Goal: Transaction & Acquisition: Purchase product/service

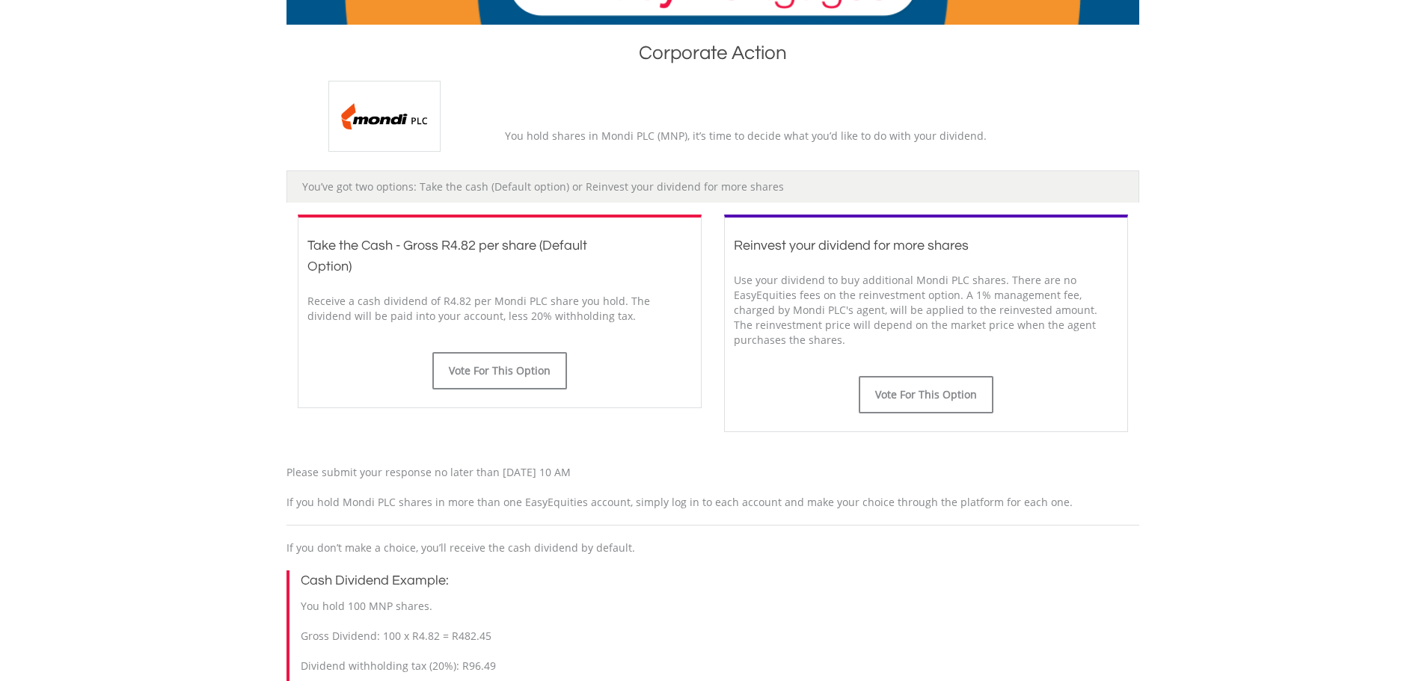
scroll to position [299, 0]
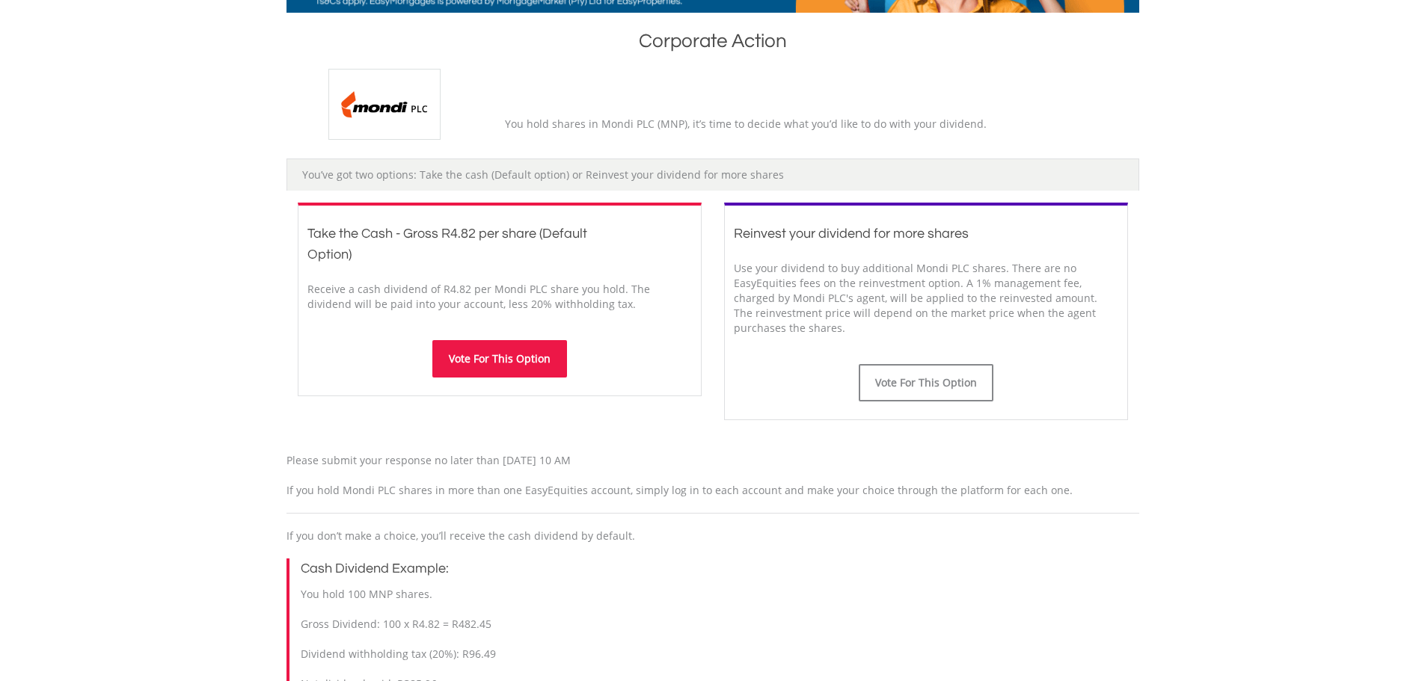
click at [538, 360] on button "Vote For This Option" at bounding box center [499, 358] width 135 height 37
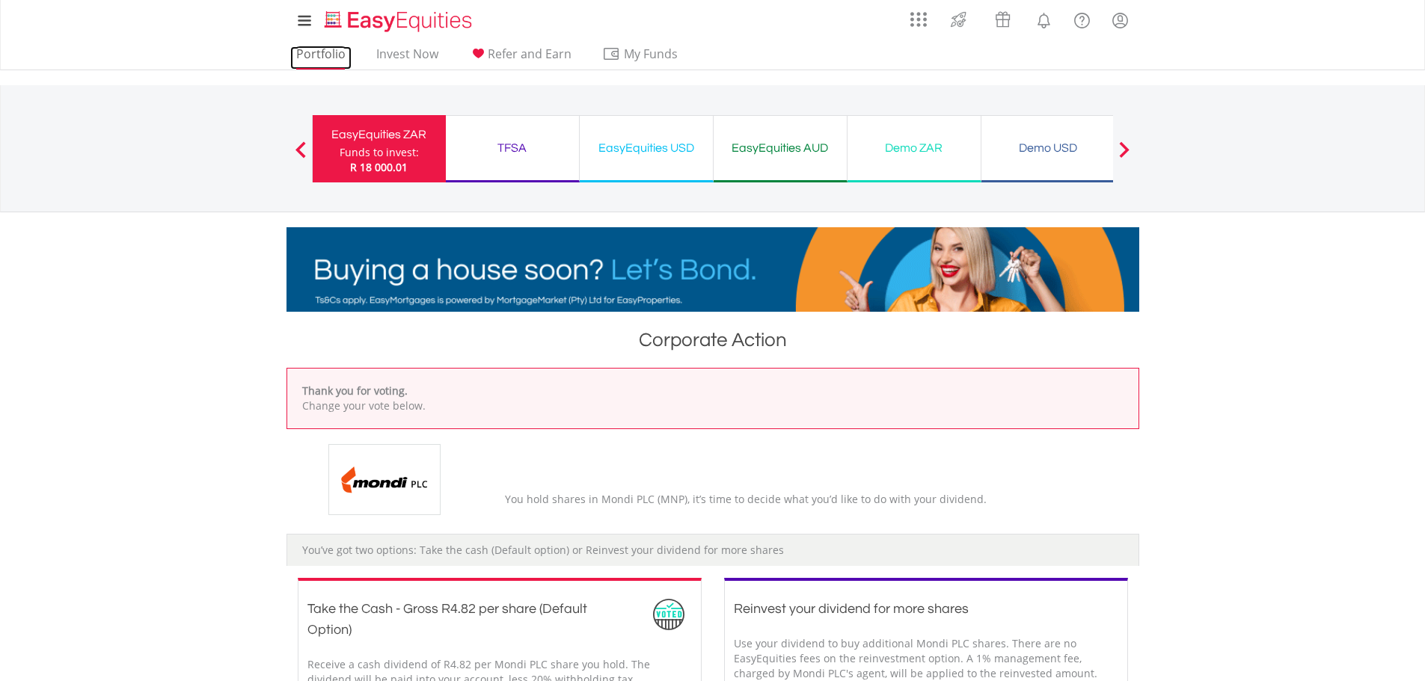
click at [334, 54] on link "Portfolio" at bounding box center [320, 57] width 61 height 23
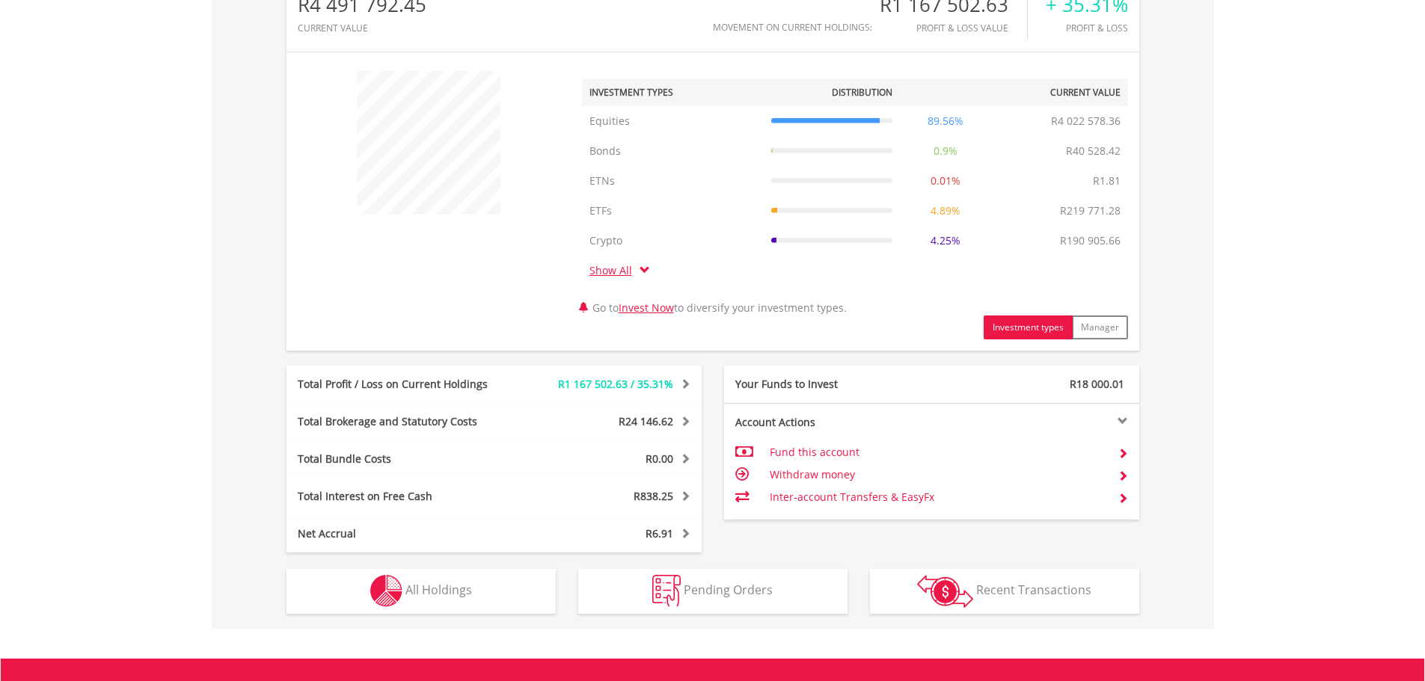
scroll to position [672, 0]
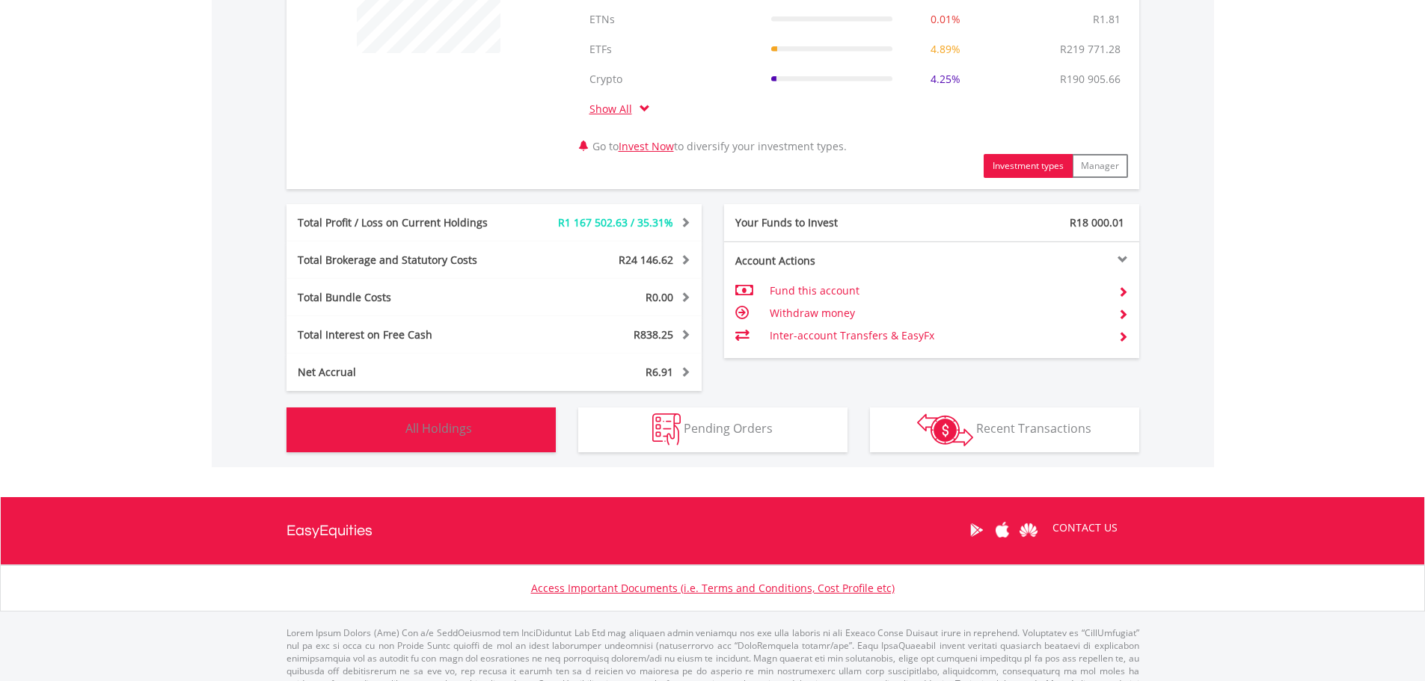
click at [547, 430] on button "Holdings All Holdings" at bounding box center [421, 430] width 269 height 45
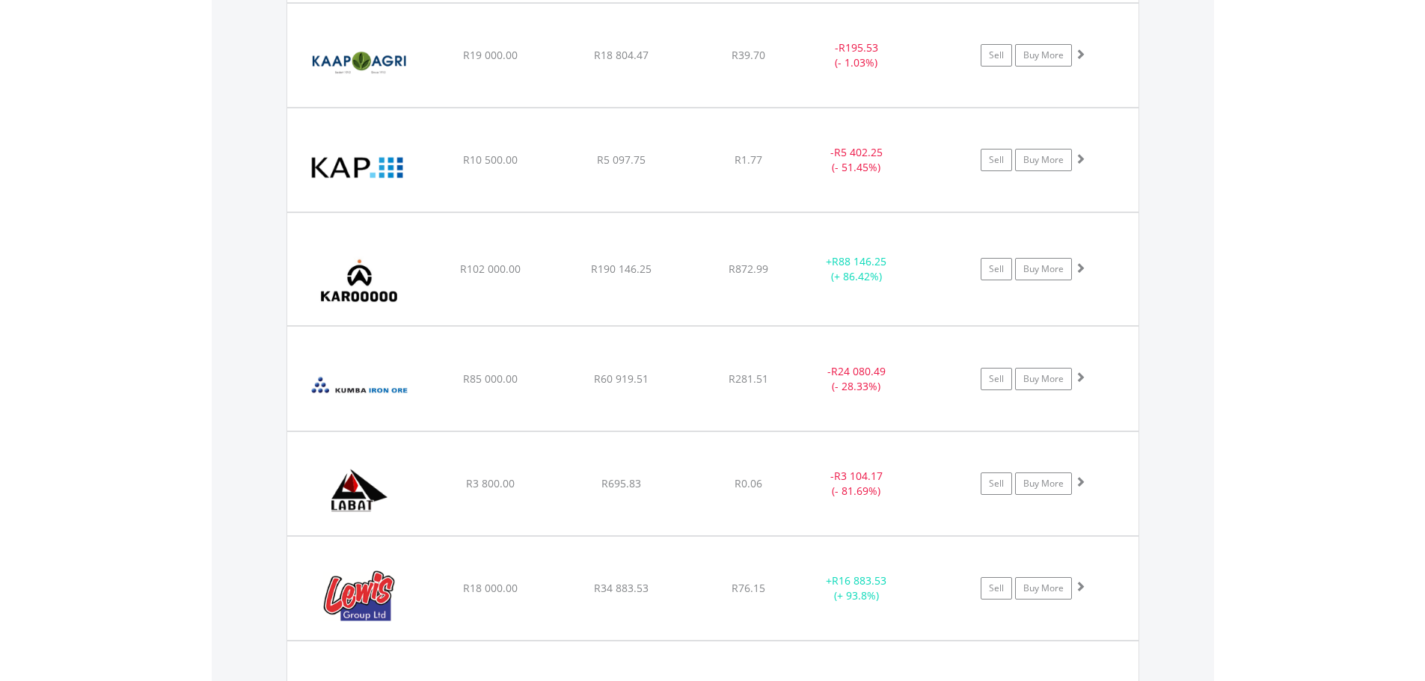
scroll to position [7501, 0]
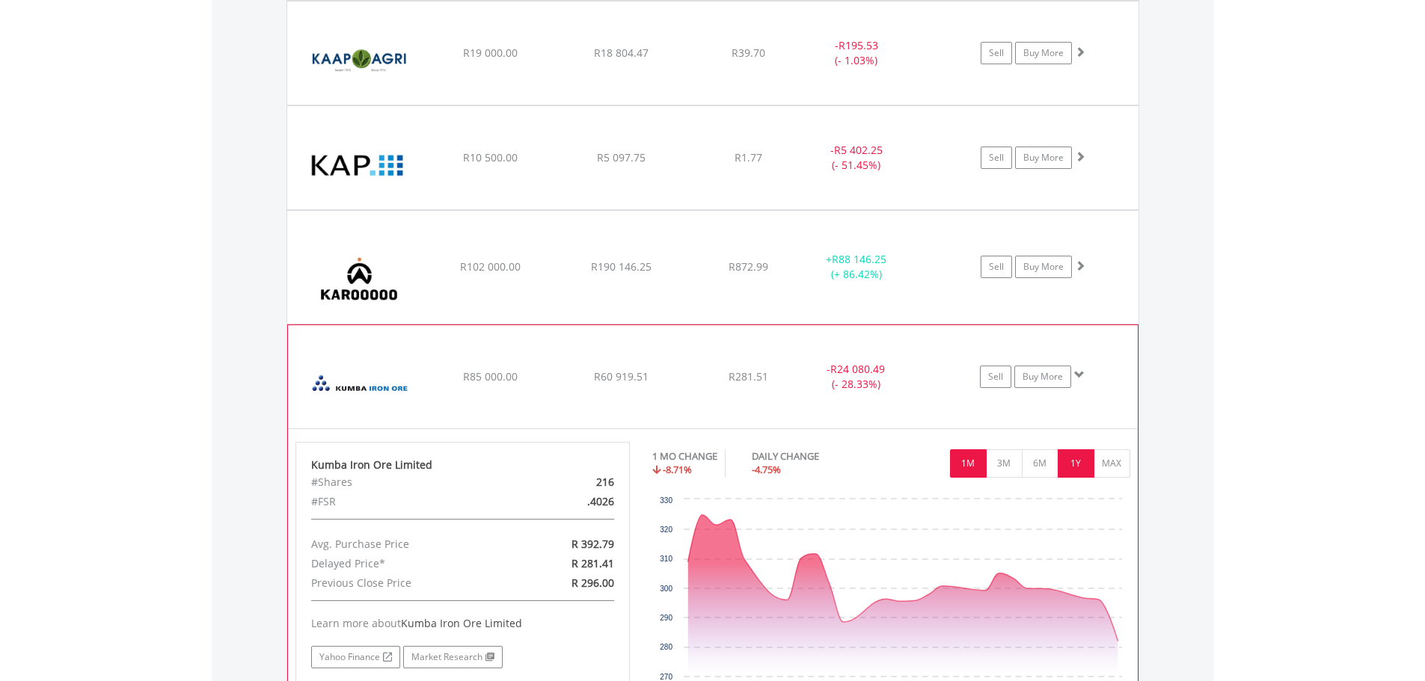
click at [1061, 467] on button "1Y" at bounding box center [1076, 464] width 37 height 28
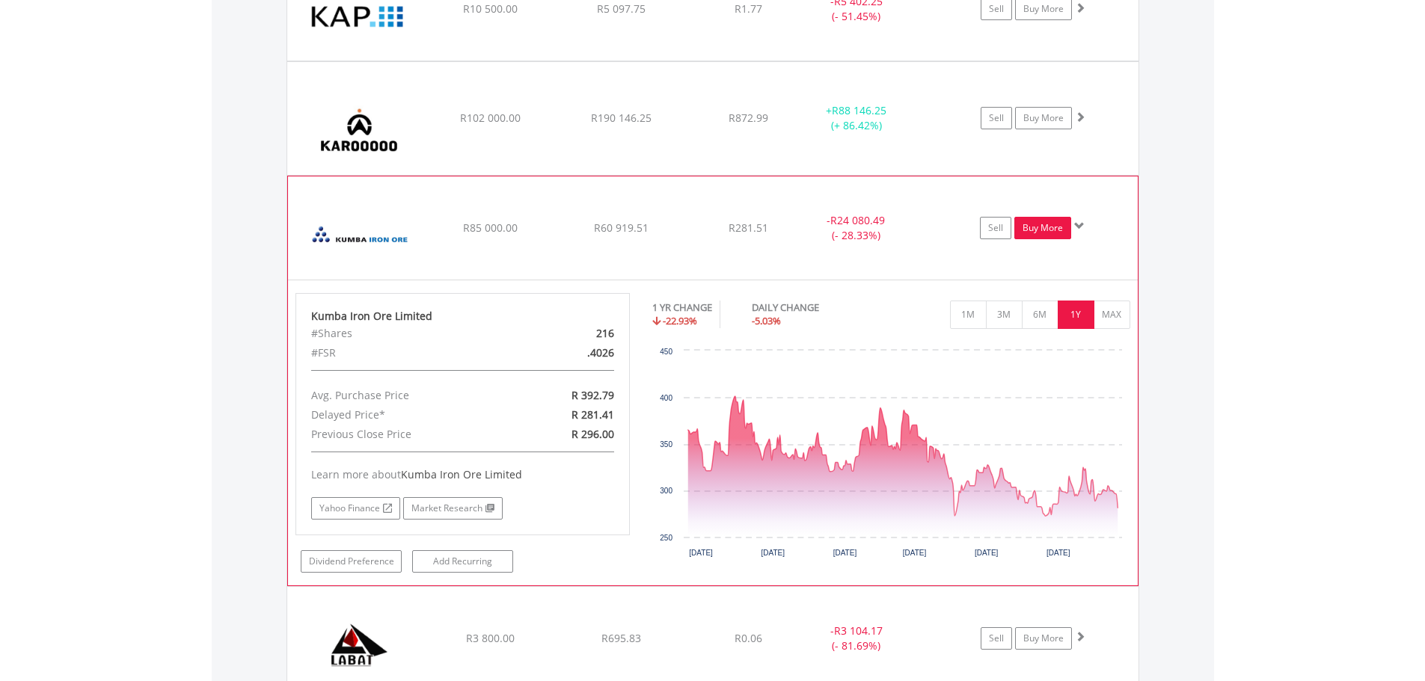
scroll to position [7650, 0]
click at [1061, 227] on link "Buy More" at bounding box center [1042, 227] width 57 height 22
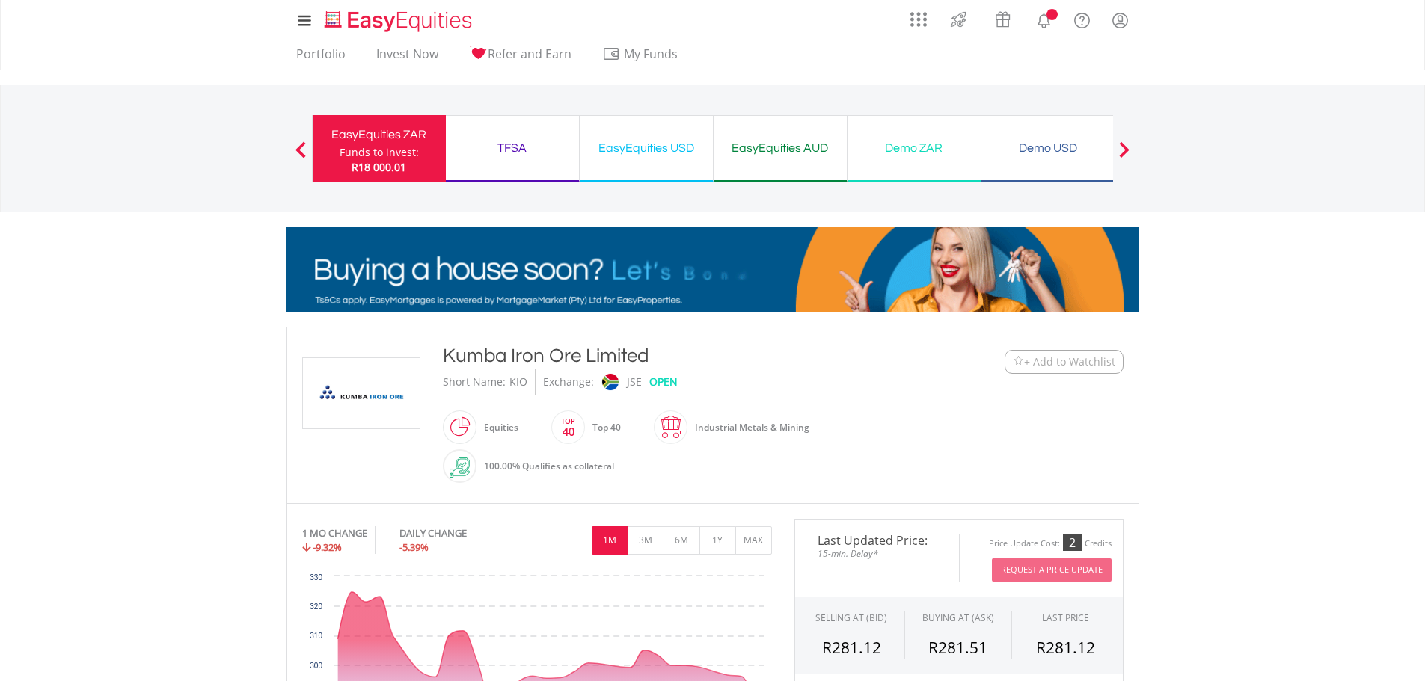
scroll to position [449, 0]
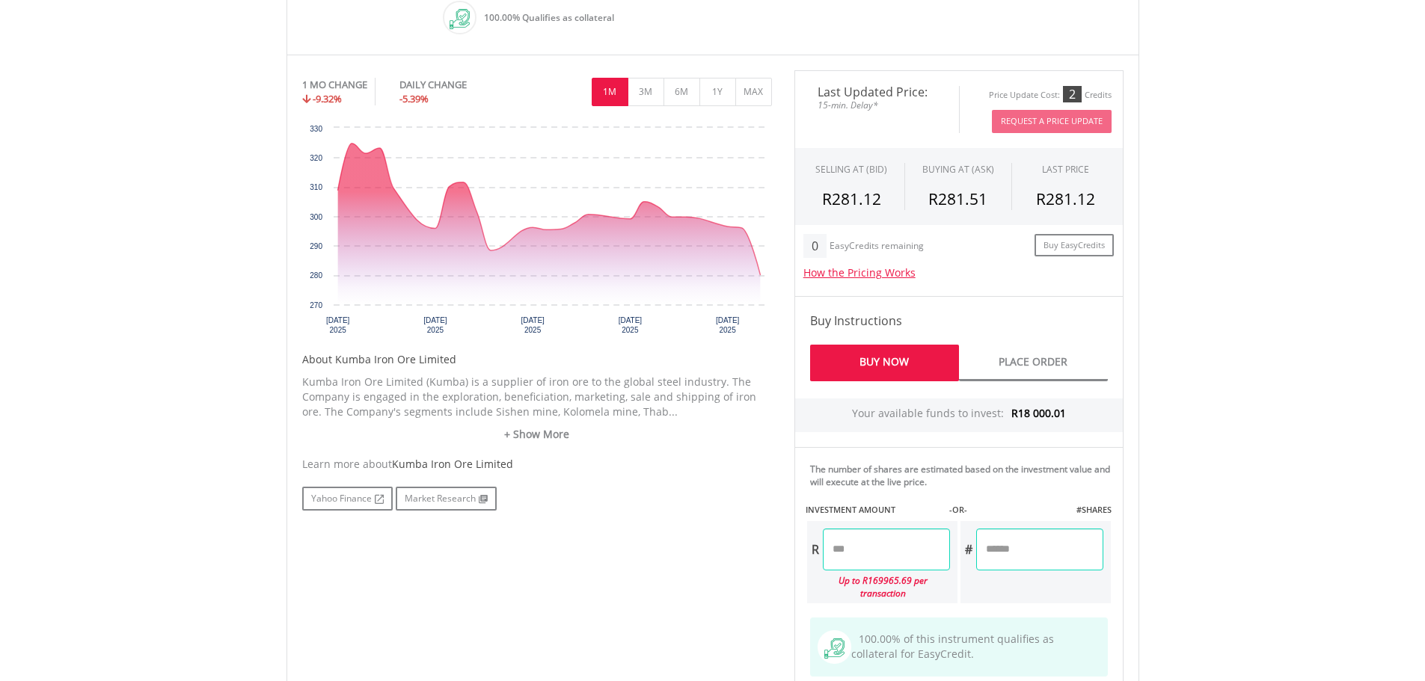
click at [881, 555] on input "number" at bounding box center [886, 550] width 127 height 42
click at [1240, 506] on body "My Investments Invest Now New Listings Sell My Recurring Investments Pending Or…" at bounding box center [712, 289] width 1425 height 1476
type input "*******"
type input "******"
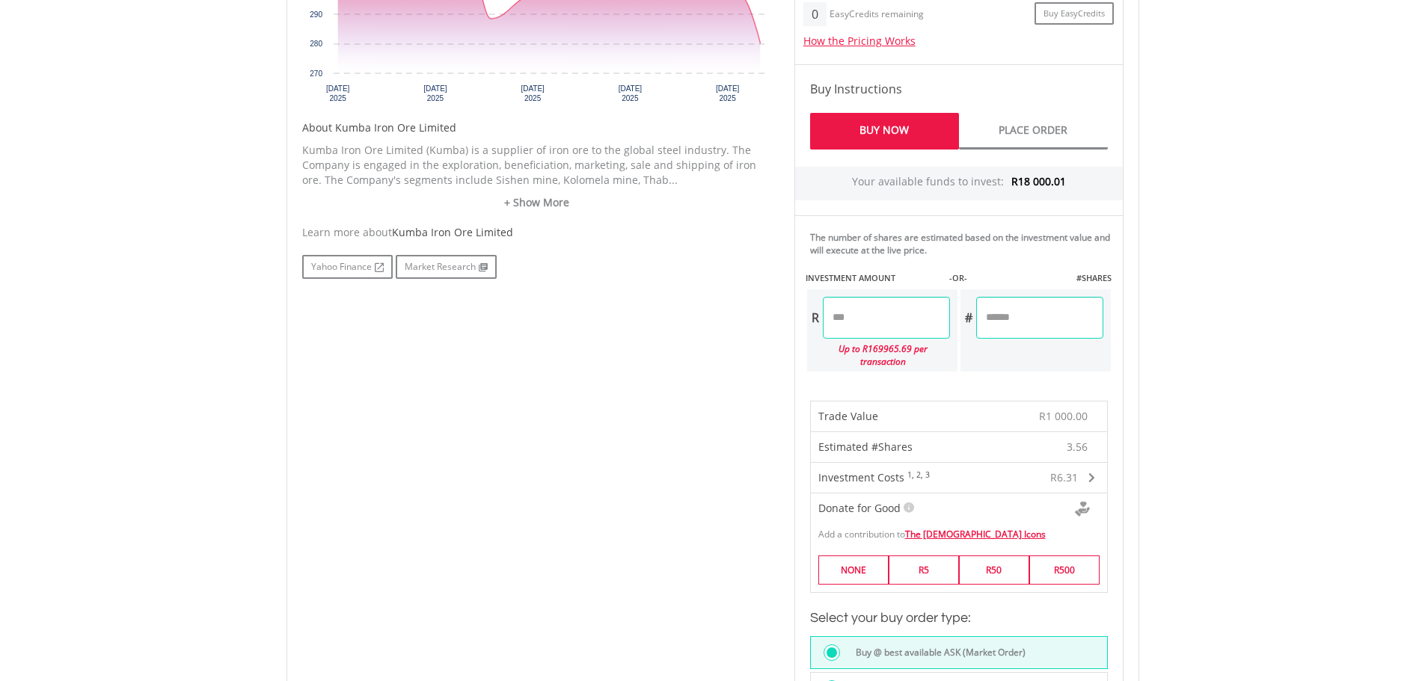
scroll to position [972, 0]
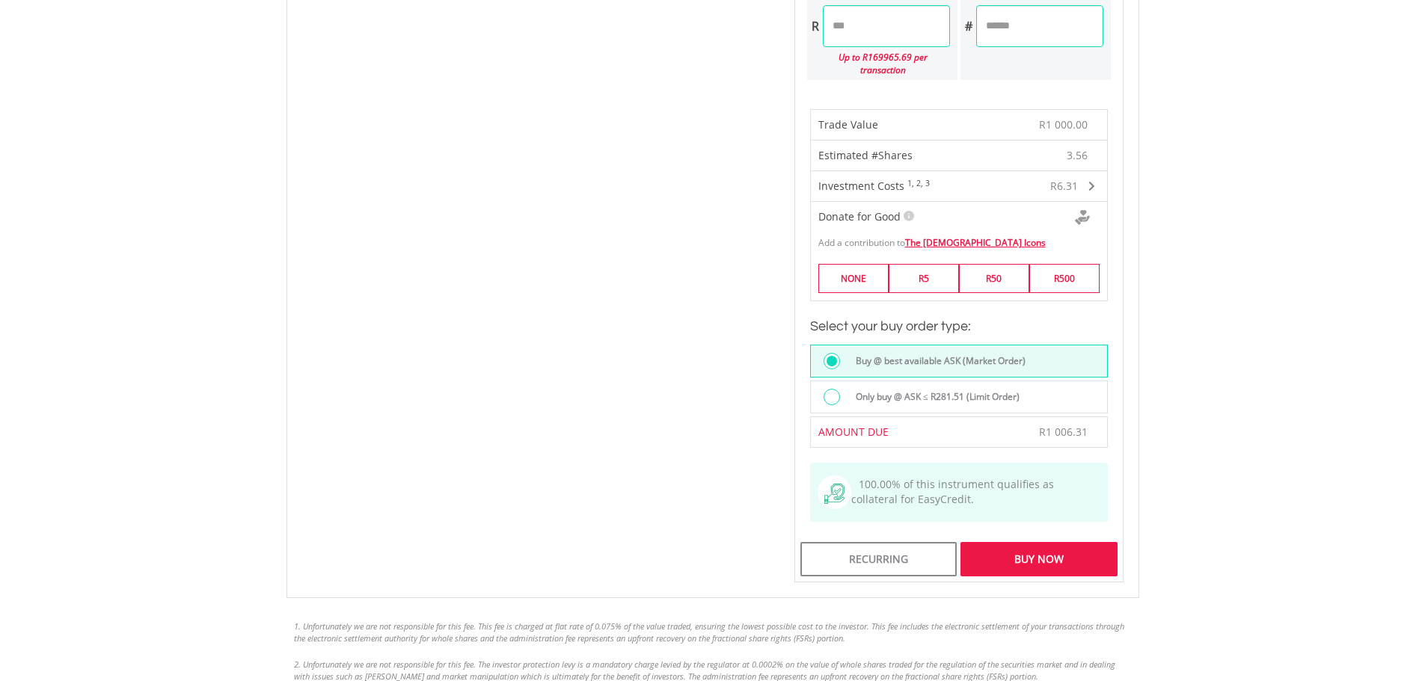
click at [1079, 545] on div "Buy Now" at bounding box center [1038, 559] width 156 height 34
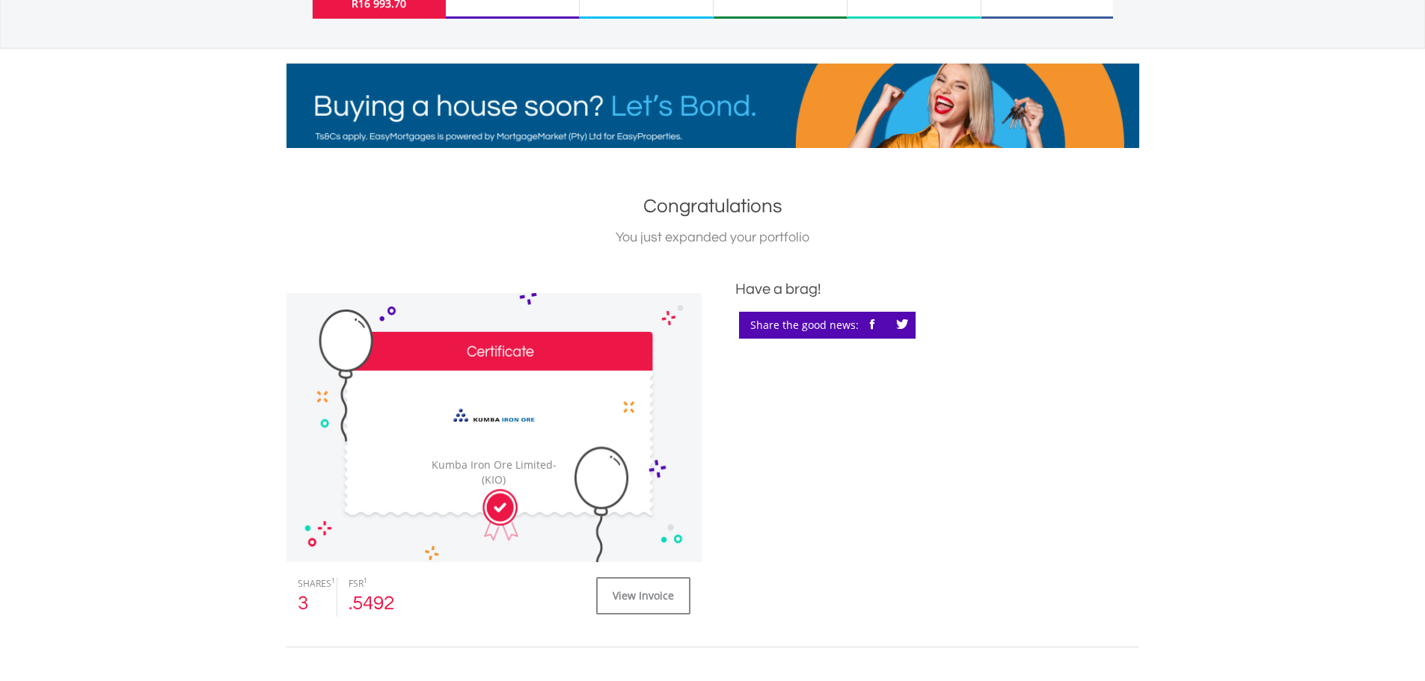
scroll to position [449, 0]
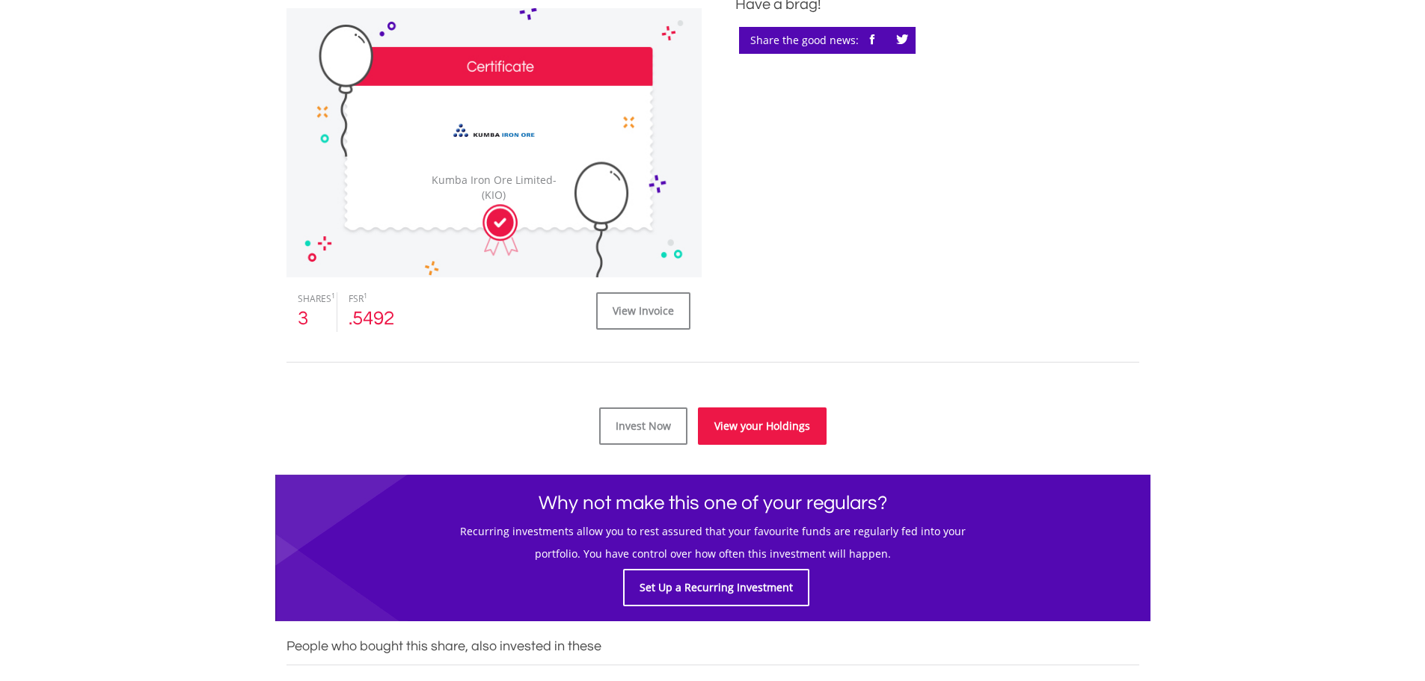
click at [791, 432] on link "View your Holdings" at bounding box center [762, 426] width 129 height 37
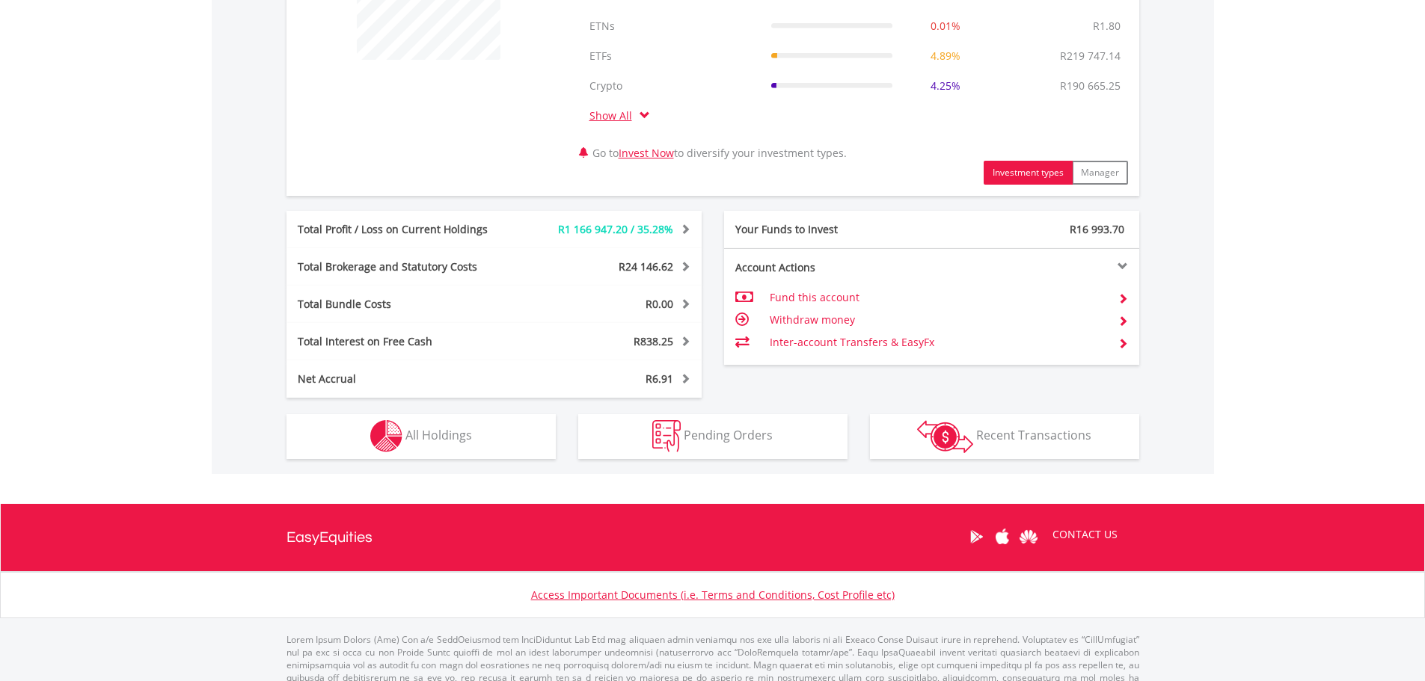
scroll to position [704, 0]
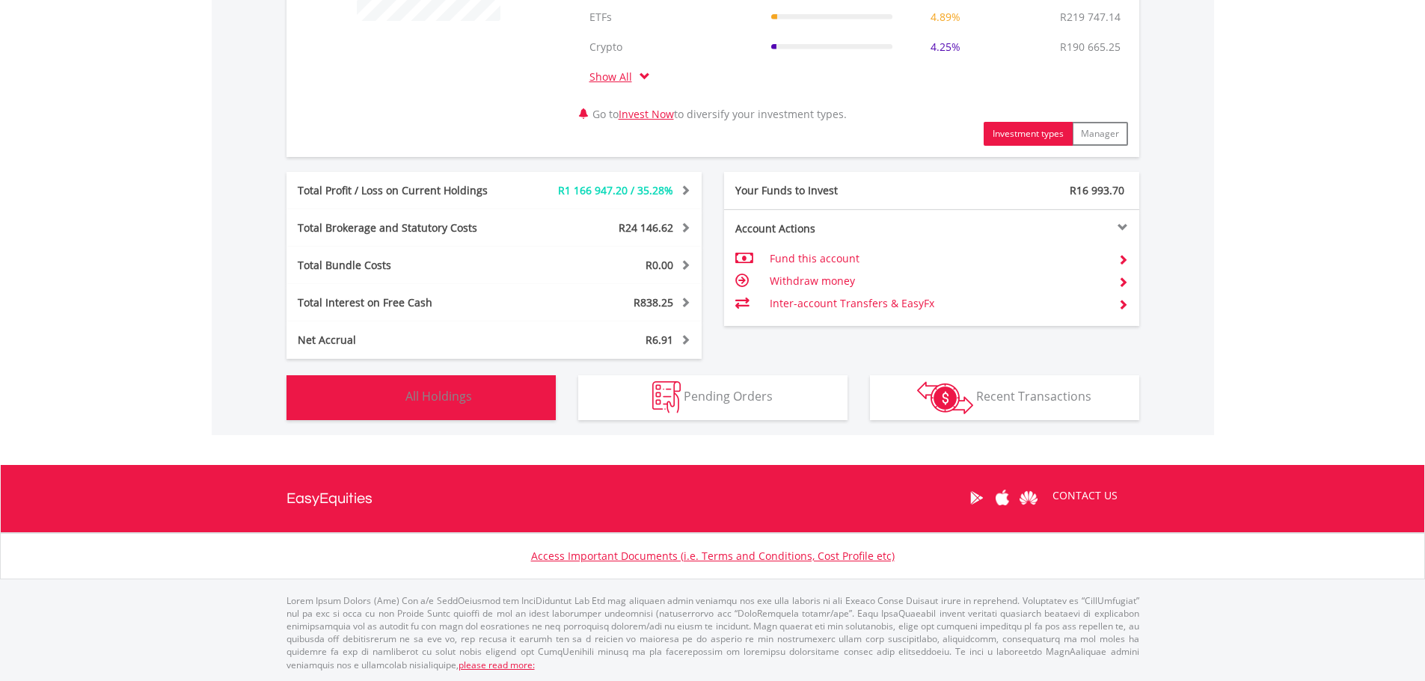
click at [456, 391] on span "All Holdings" at bounding box center [438, 396] width 67 height 16
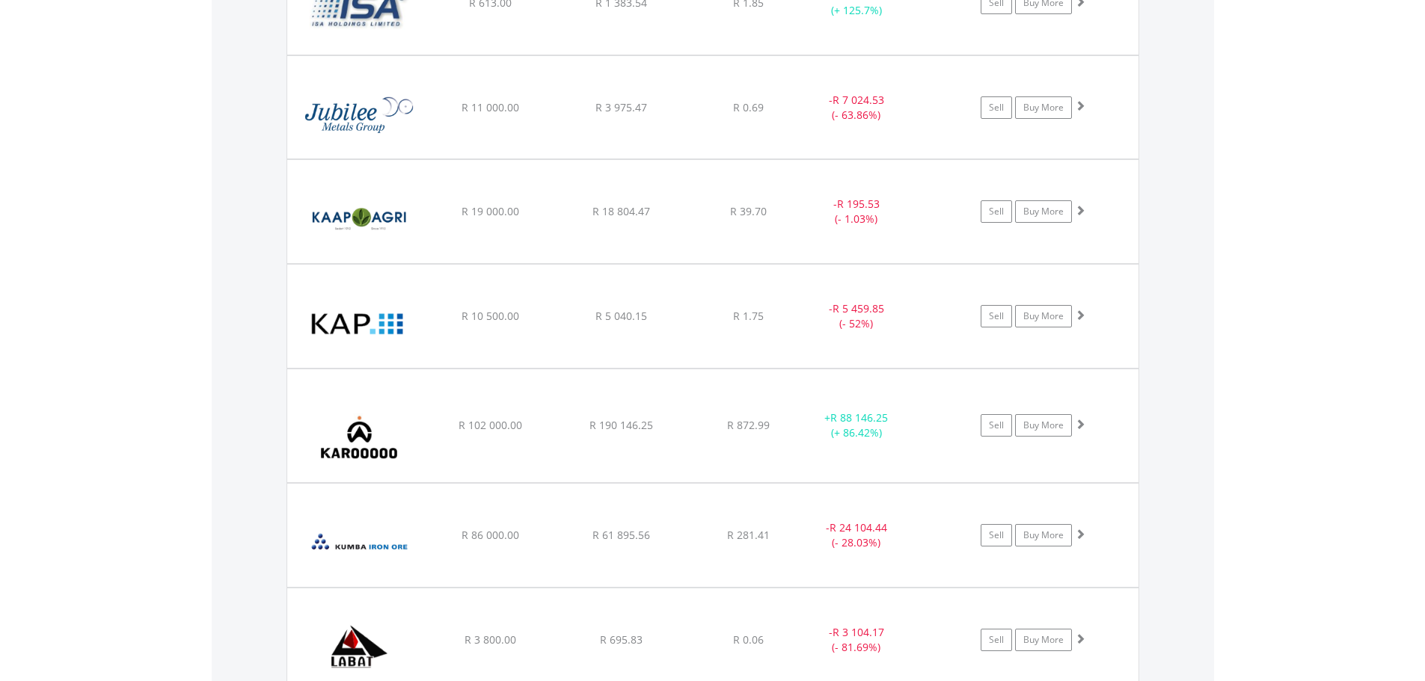
scroll to position [7484, 0]
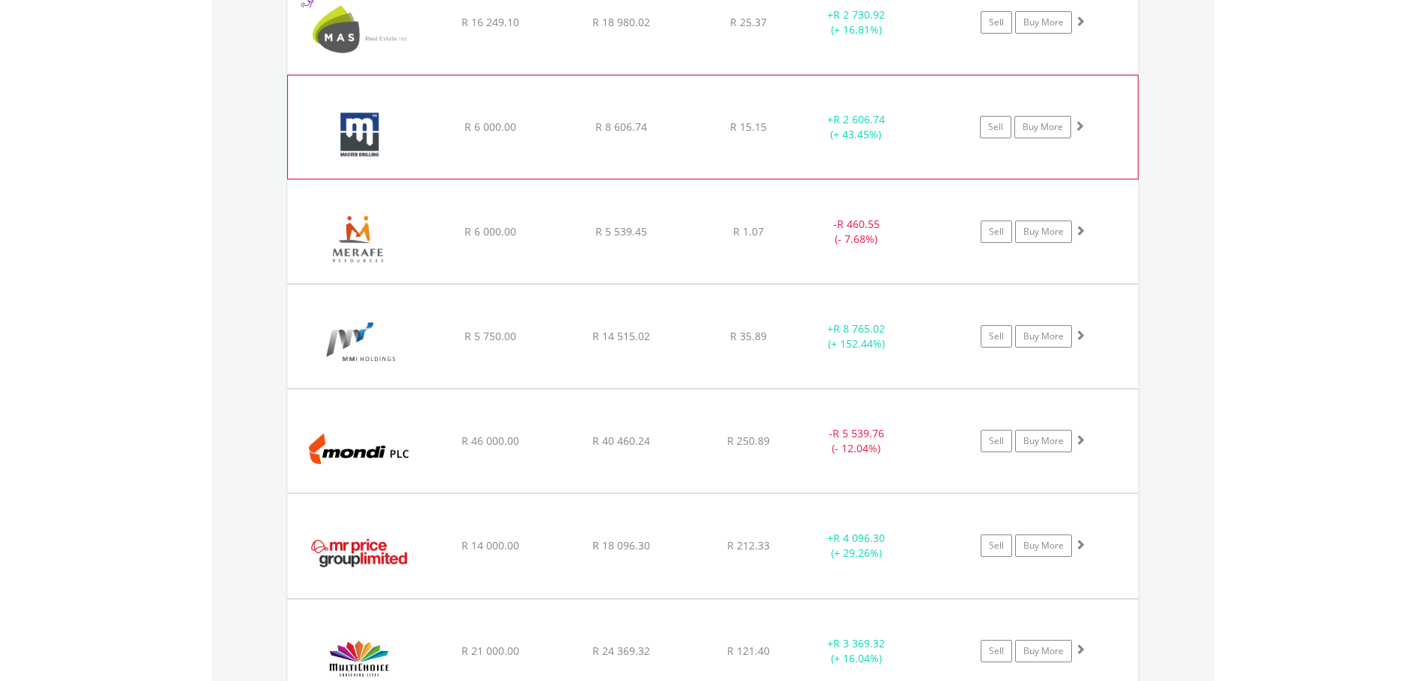
scroll to position [8382, 0]
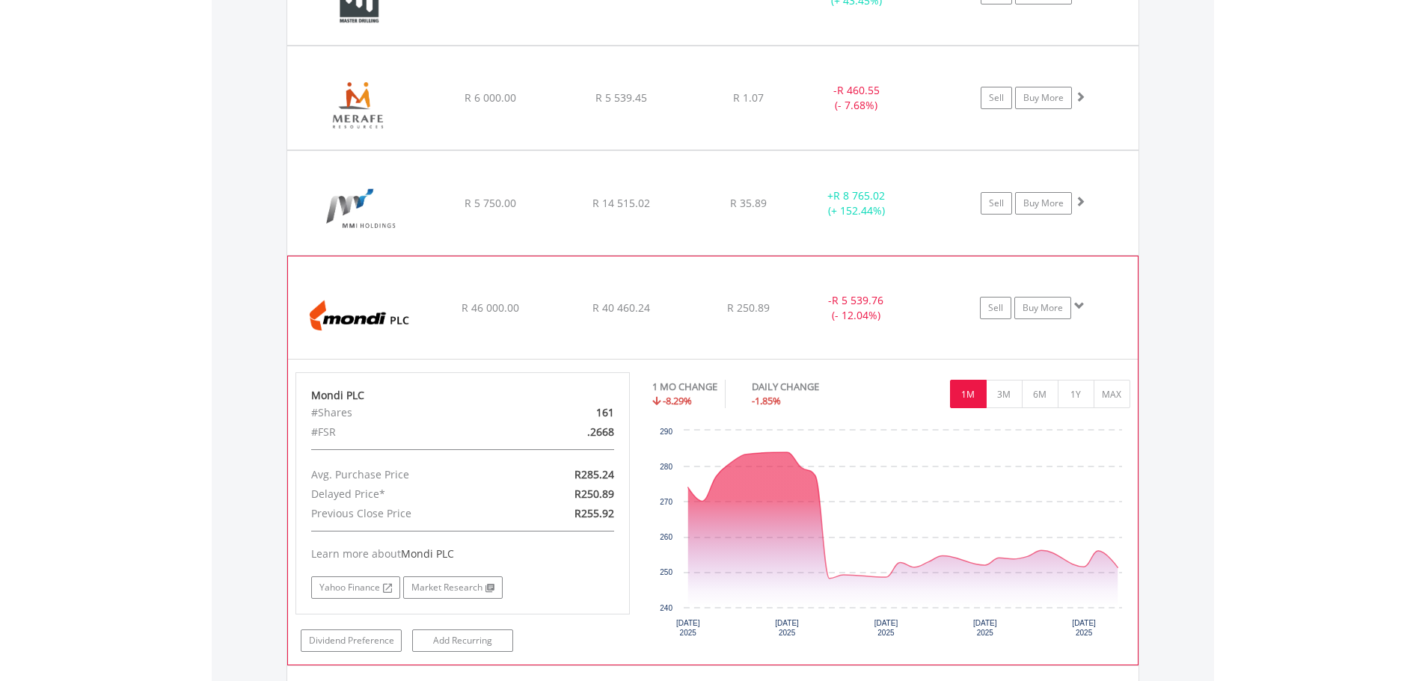
scroll to position [8532, 0]
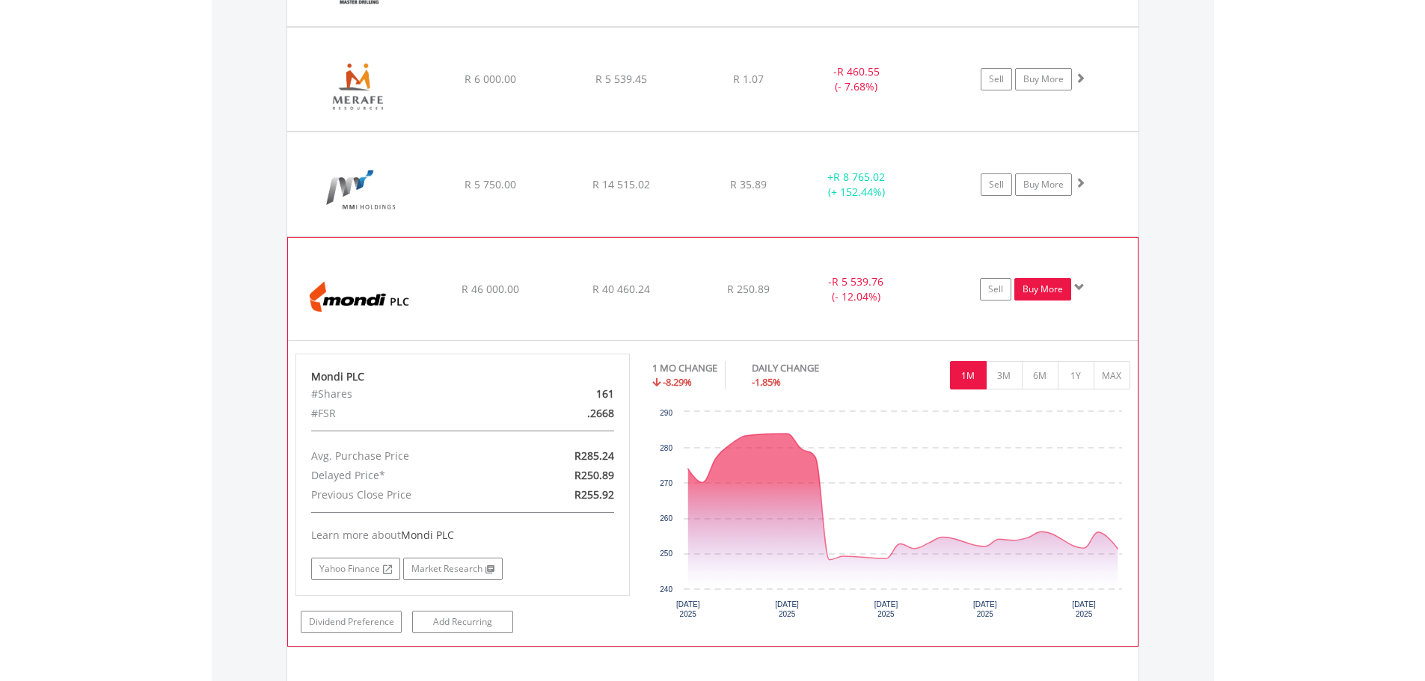
click at [1060, 286] on link "Buy More" at bounding box center [1042, 289] width 57 height 22
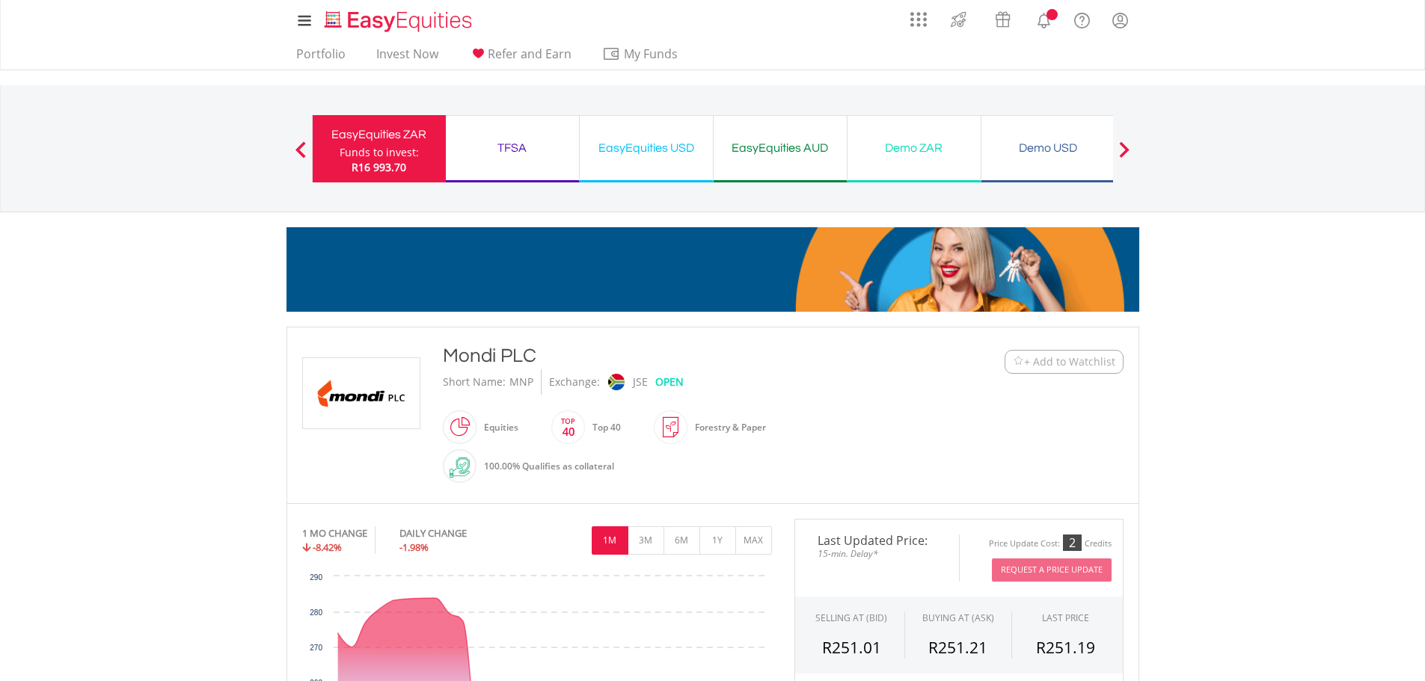
scroll to position [449, 0]
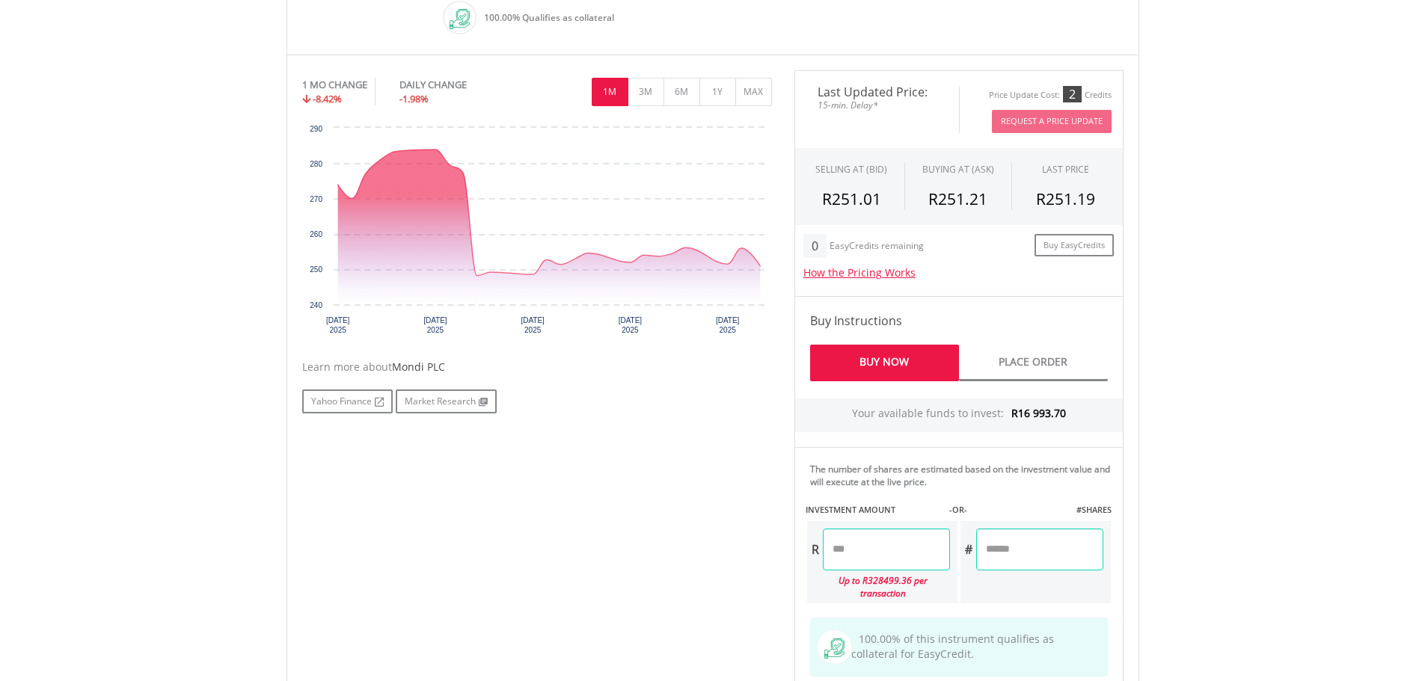
click at [901, 552] on input "number" at bounding box center [886, 550] width 127 height 42
drag, startPoint x: 888, startPoint y: 555, endPoint x: 846, endPoint y: 557, distance: 42.0
click at [846, 557] on input "****" at bounding box center [886, 550] width 127 height 42
drag, startPoint x: 883, startPoint y: 548, endPoint x: 808, endPoint y: 548, distance: 75.6
click at [808, 548] on div "R ****" at bounding box center [878, 550] width 143 height 42
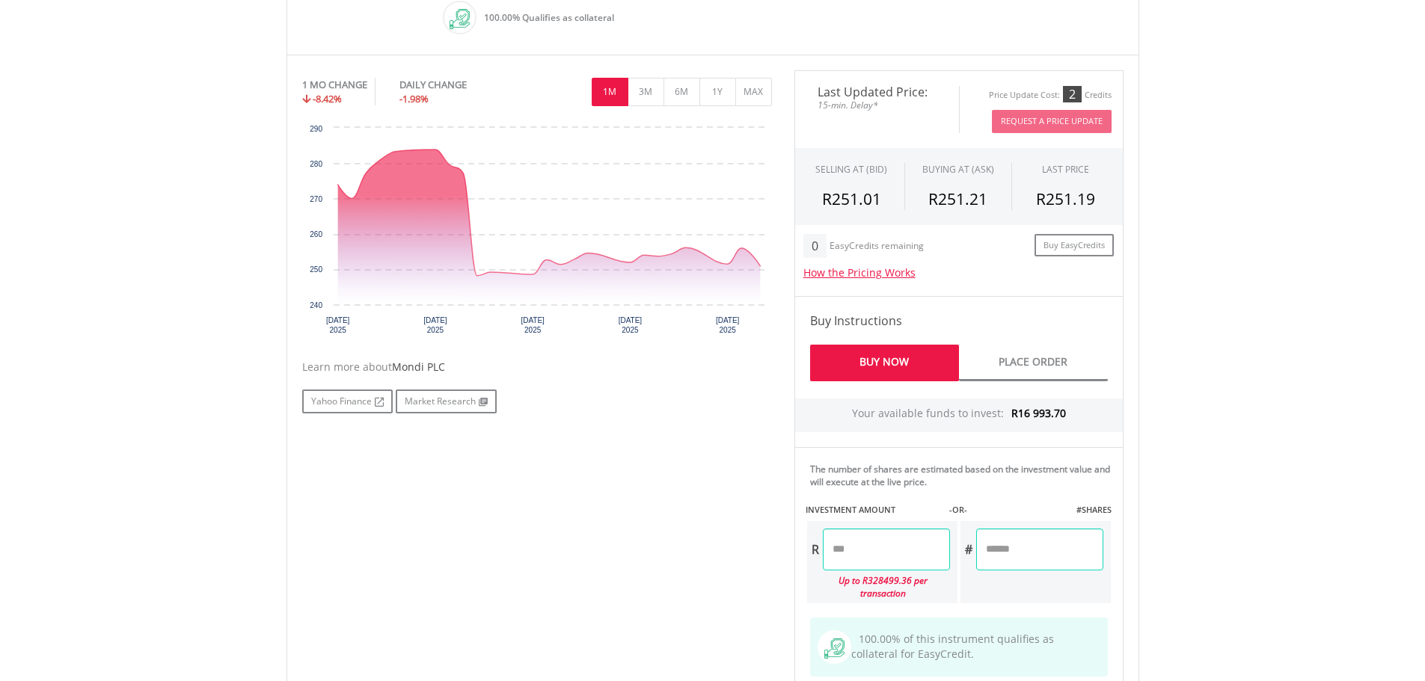
click at [1251, 531] on body "My Investments Invest Now New Listings Sell My Recurring Investments Pending Or…" at bounding box center [712, 289] width 1425 height 1476
type input "******"
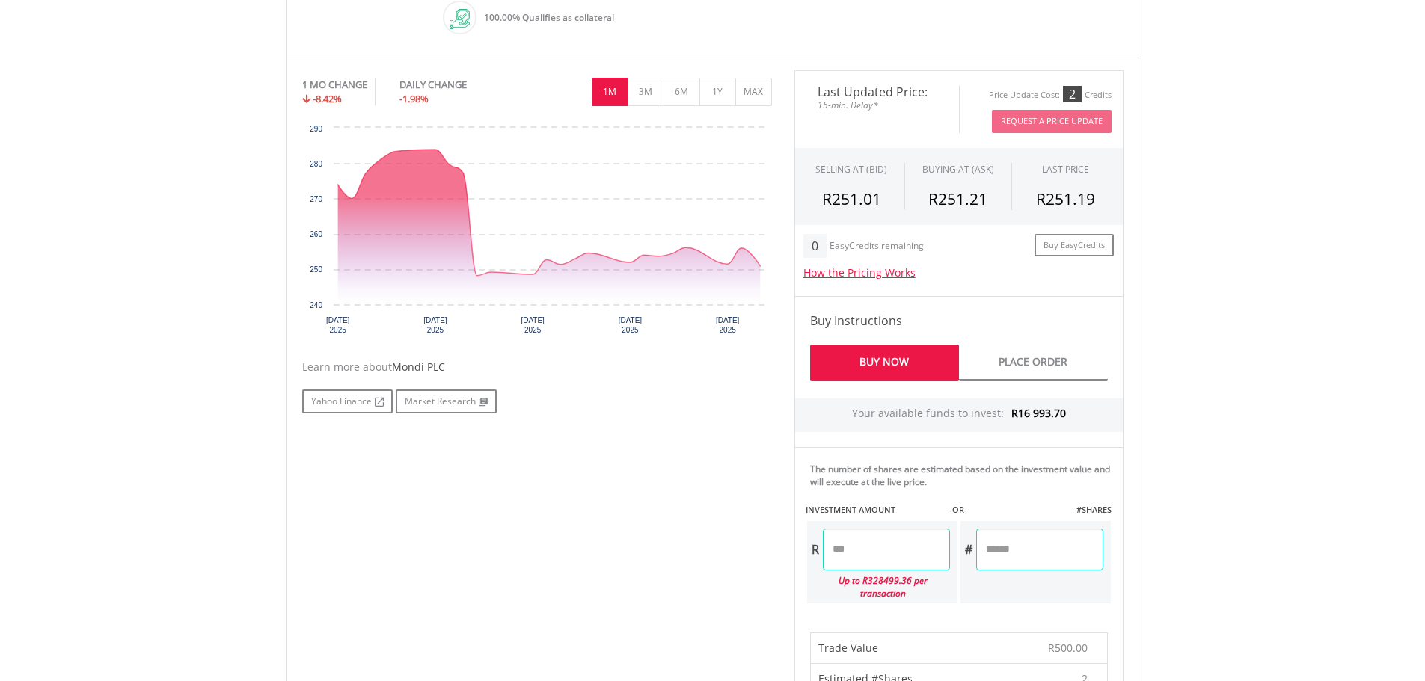
scroll to position [972, 0]
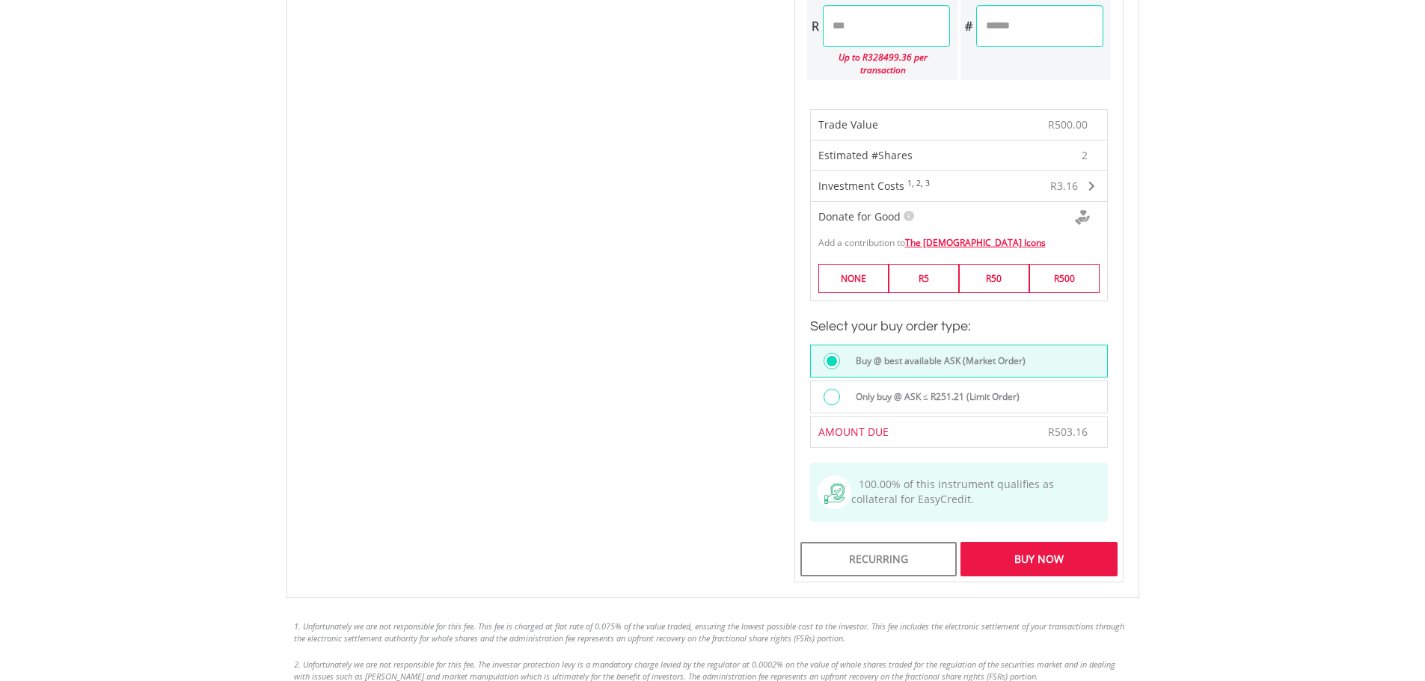
click at [1008, 389] on label "Only buy @ ASK ≤ R251.21 (Limit Order)" at bounding box center [933, 397] width 173 height 16
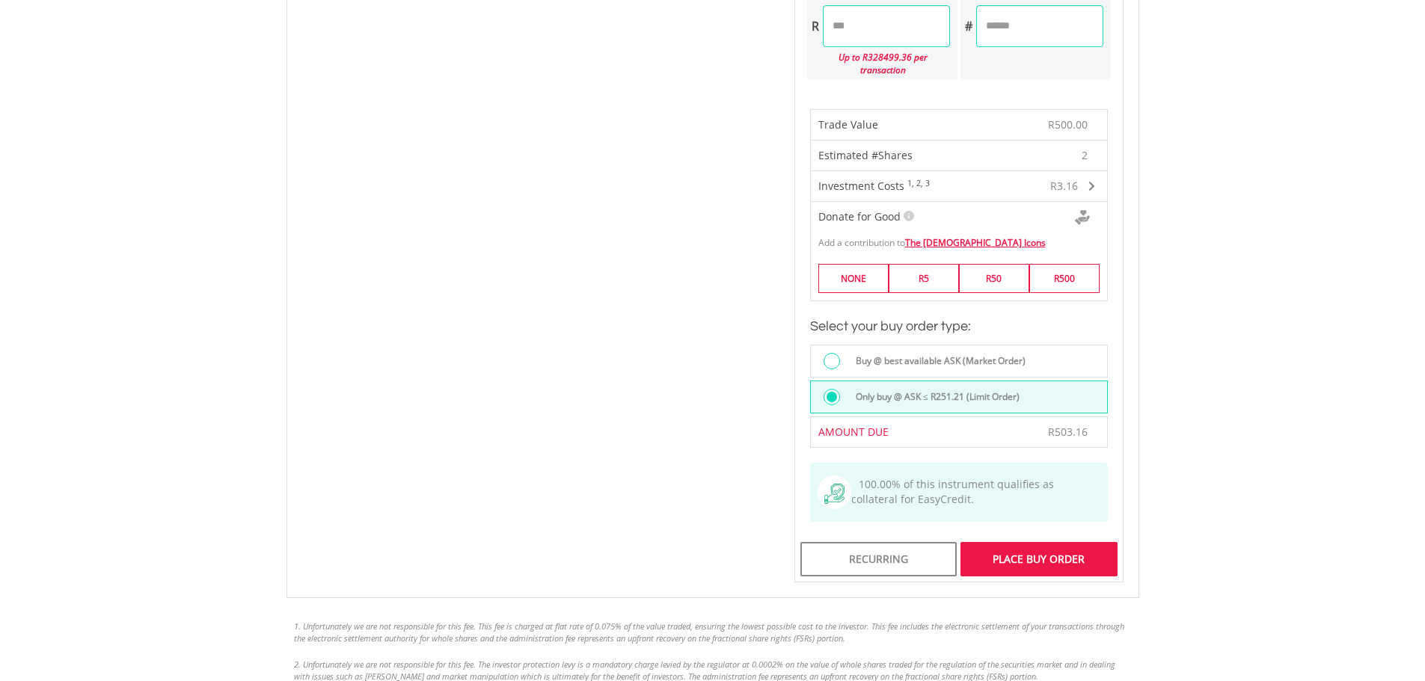
click at [1076, 542] on div "Place Buy Order" at bounding box center [1038, 559] width 156 height 34
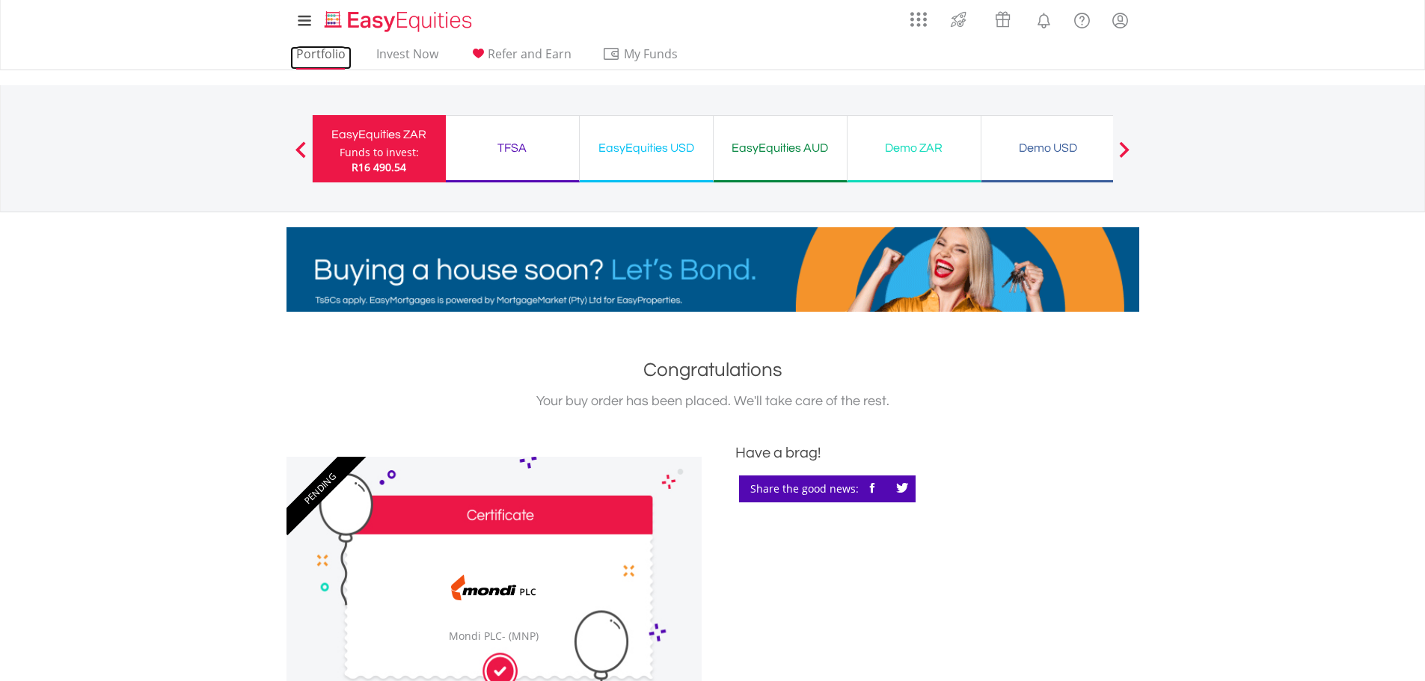
click at [329, 55] on link "Portfolio" at bounding box center [320, 57] width 61 height 23
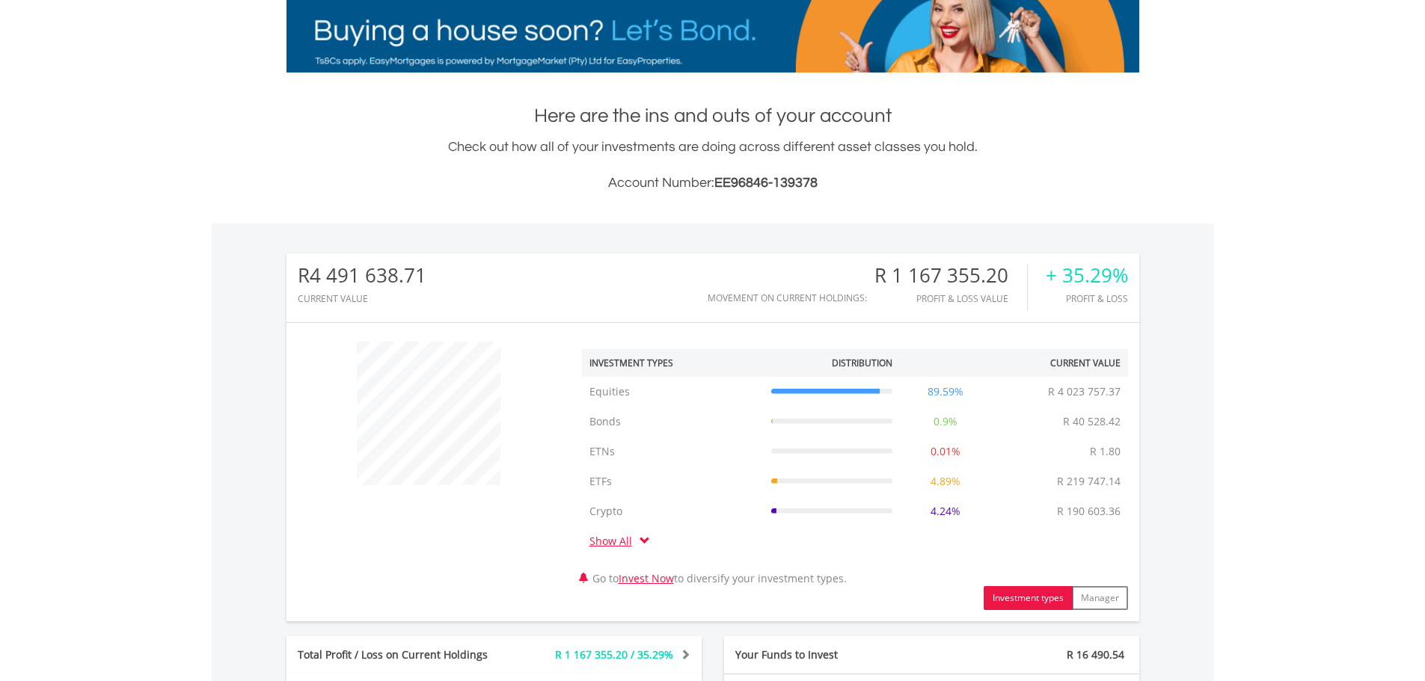
scroll to position [524, 0]
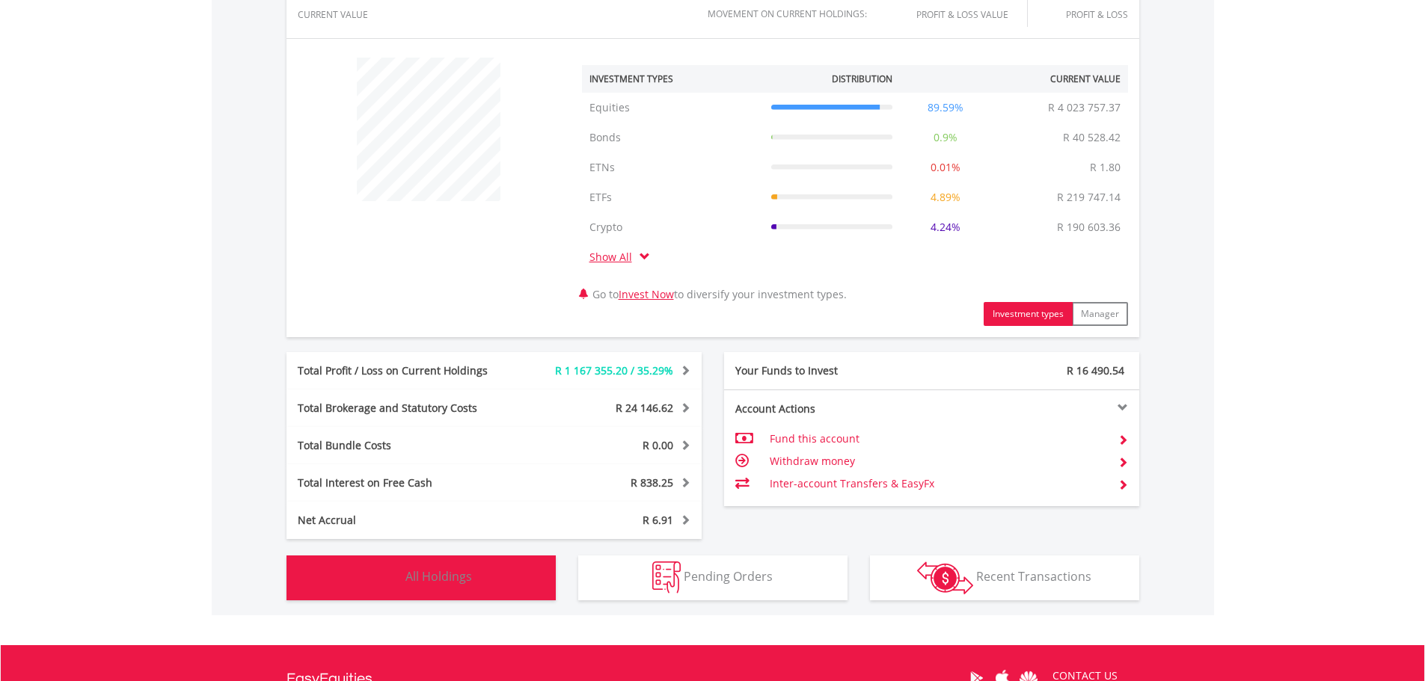
click at [518, 582] on button "Holdings All Holdings" at bounding box center [421, 578] width 269 height 45
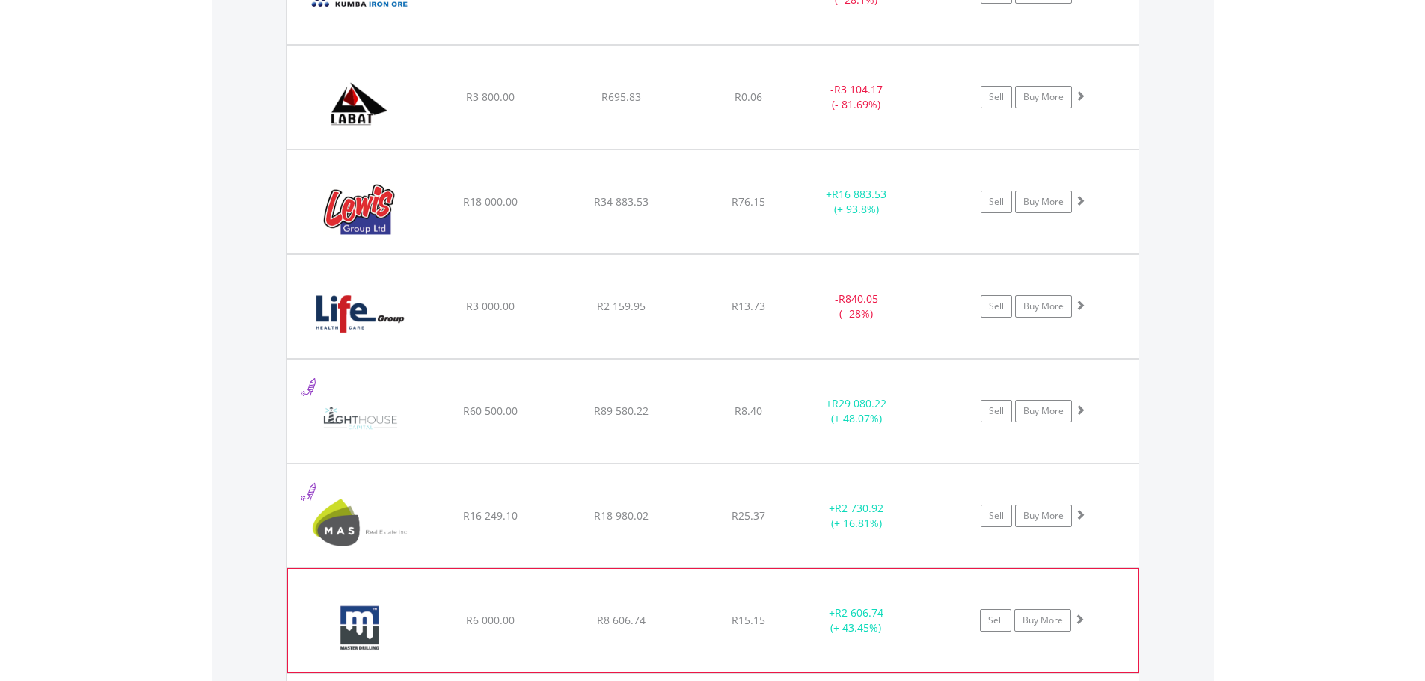
scroll to position [7879, 0]
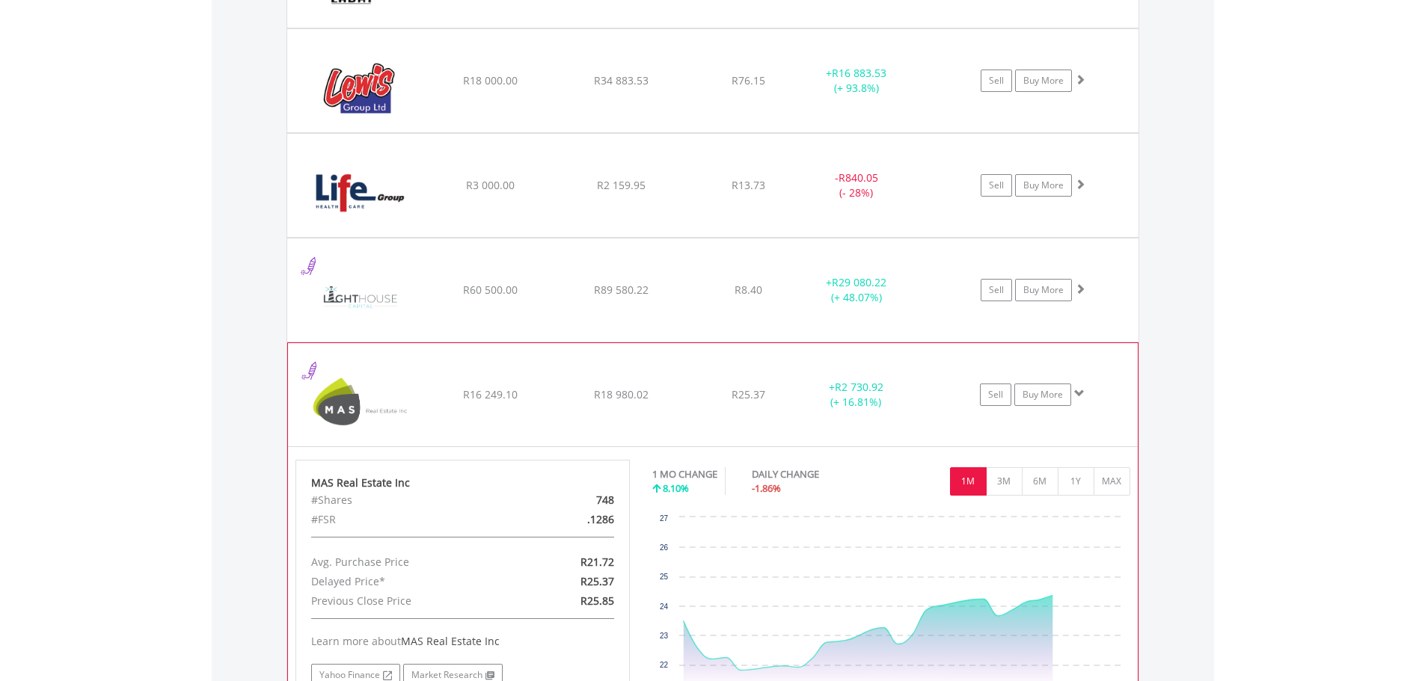
scroll to position [8029, 0]
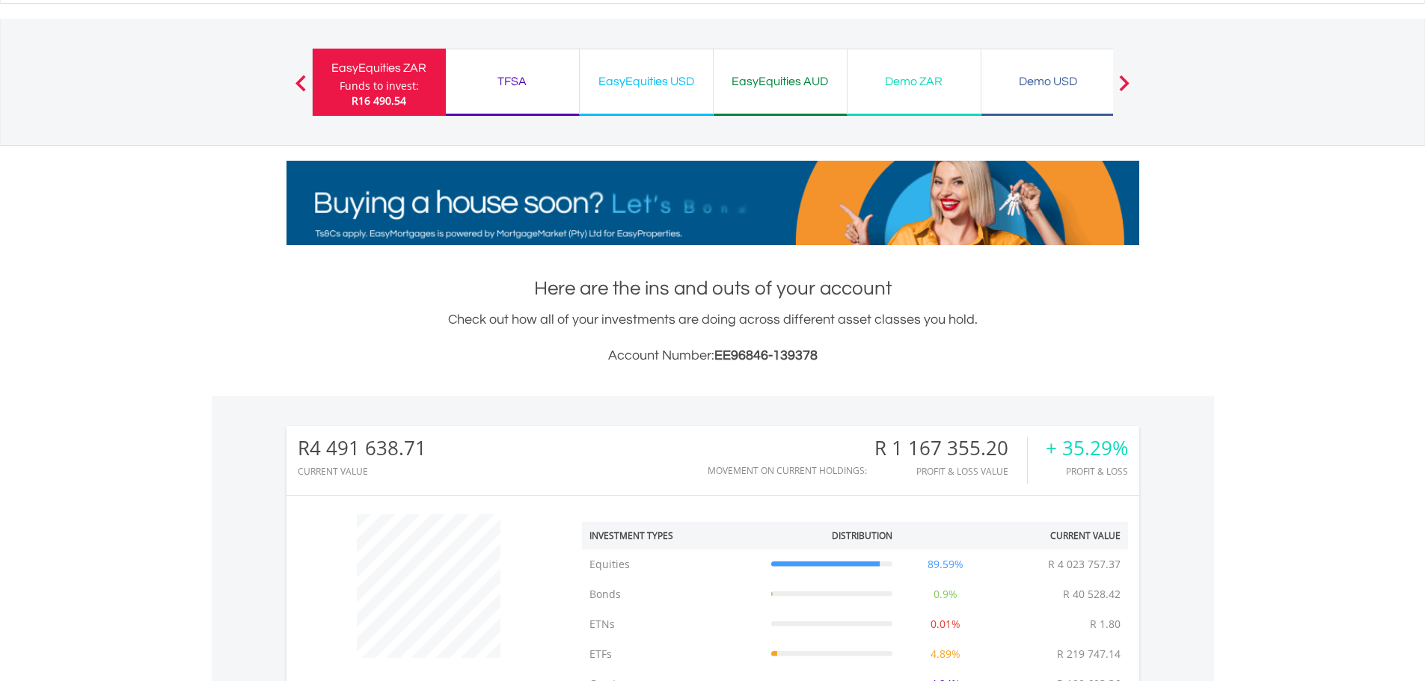
scroll to position [515, 0]
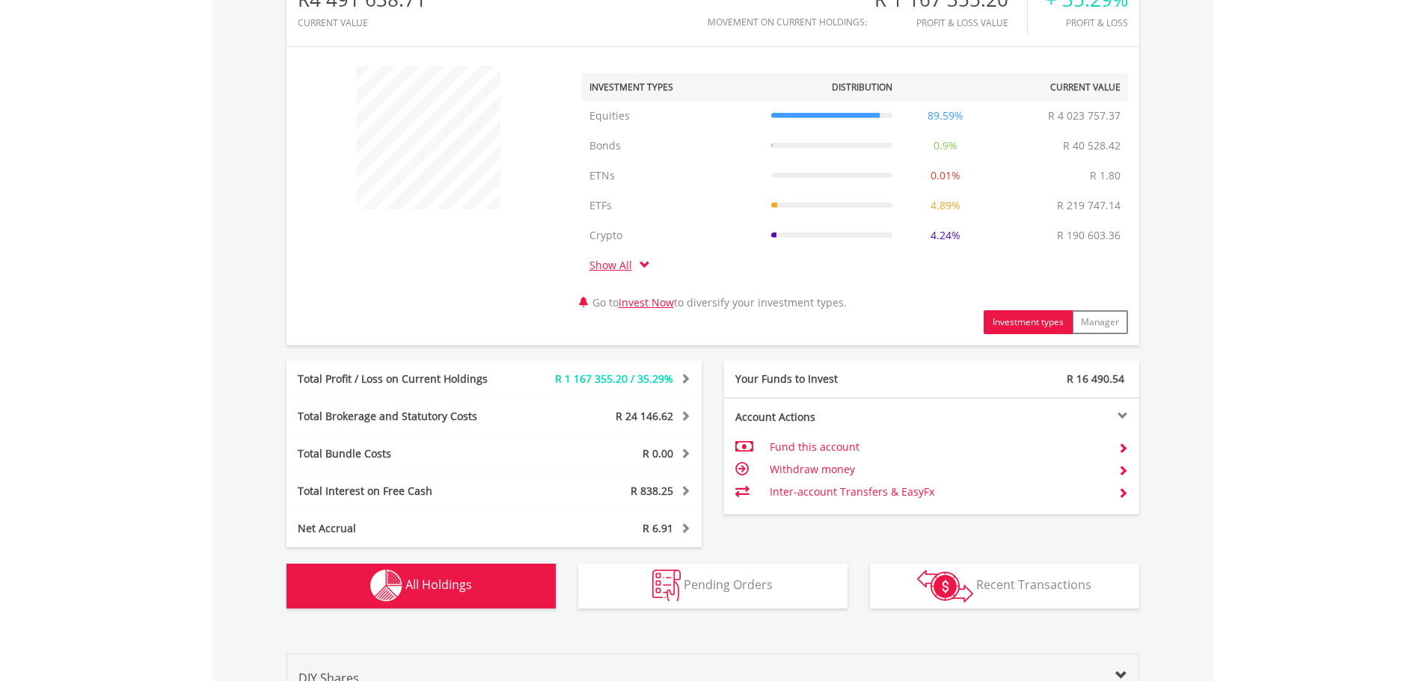
click at [908, 488] on td "Inter-account Transfers & EasyFx" at bounding box center [938, 492] width 336 height 22
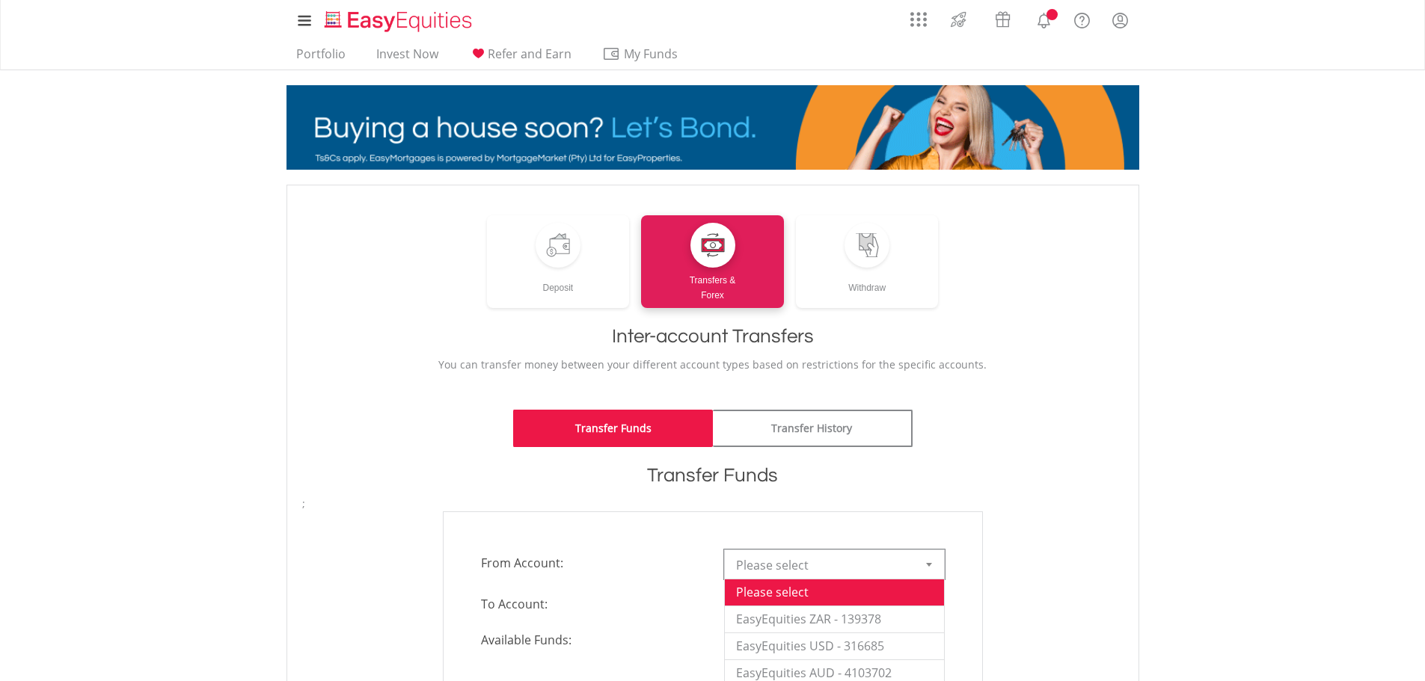
click at [851, 559] on span "Please select" at bounding box center [823, 566] width 174 height 30
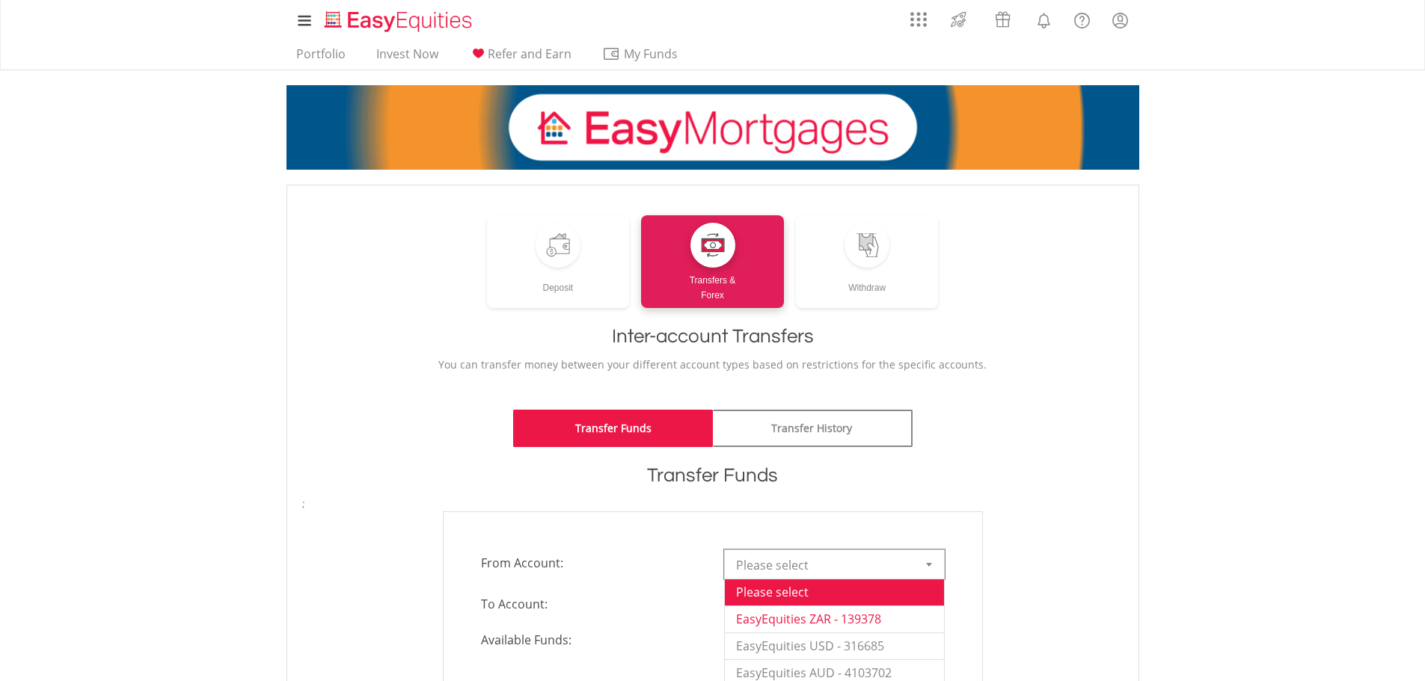
click at [901, 616] on li "EasyEquities ZAR - 139378" at bounding box center [834, 619] width 219 height 27
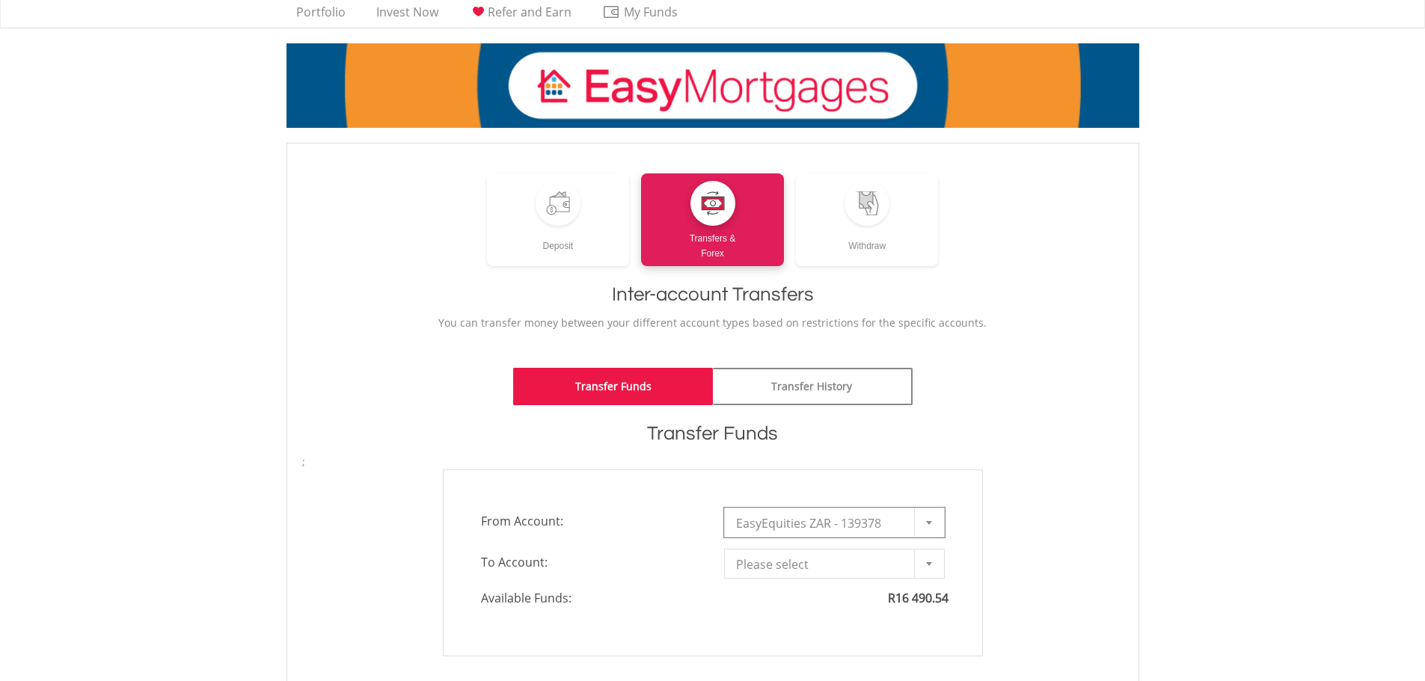
scroll to position [299, 0]
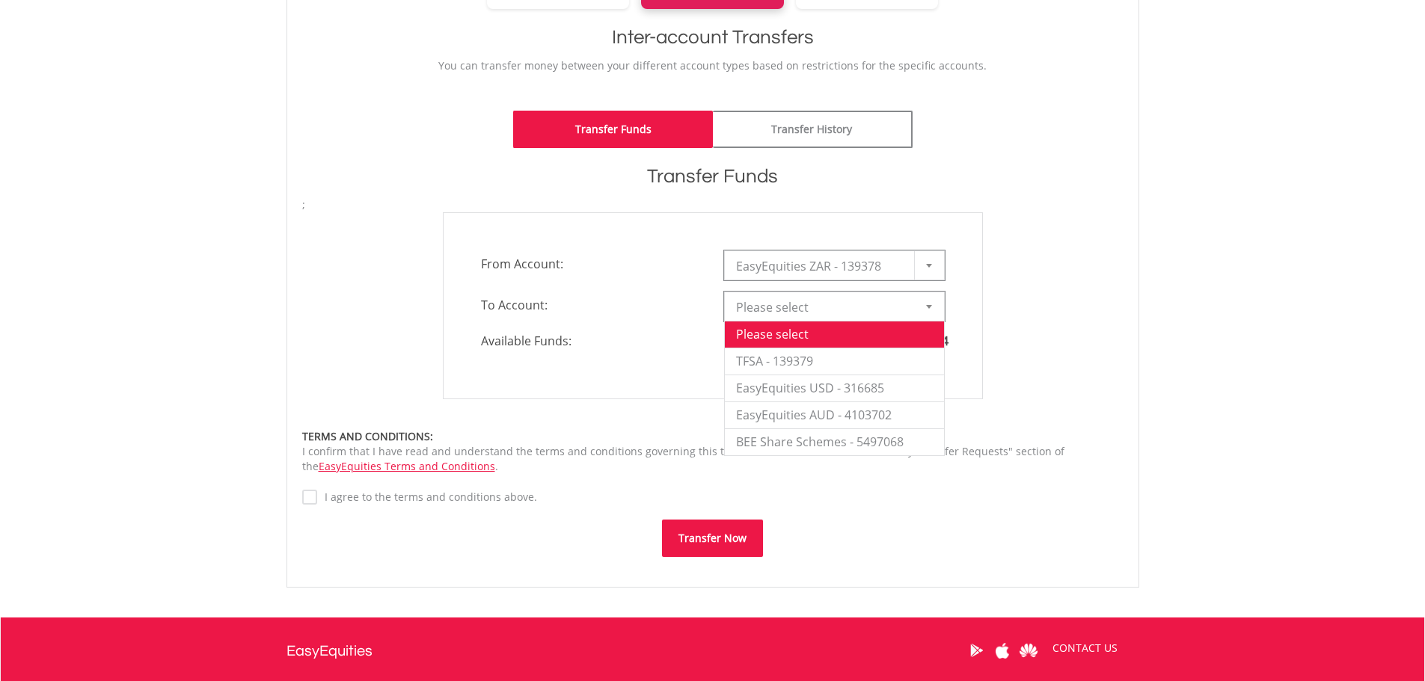
click at [860, 312] on span "Please select" at bounding box center [823, 307] width 174 height 30
click at [836, 384] on li "EasyEquities USD - 316685" at bounding box center [834, 388] width 219 height 27
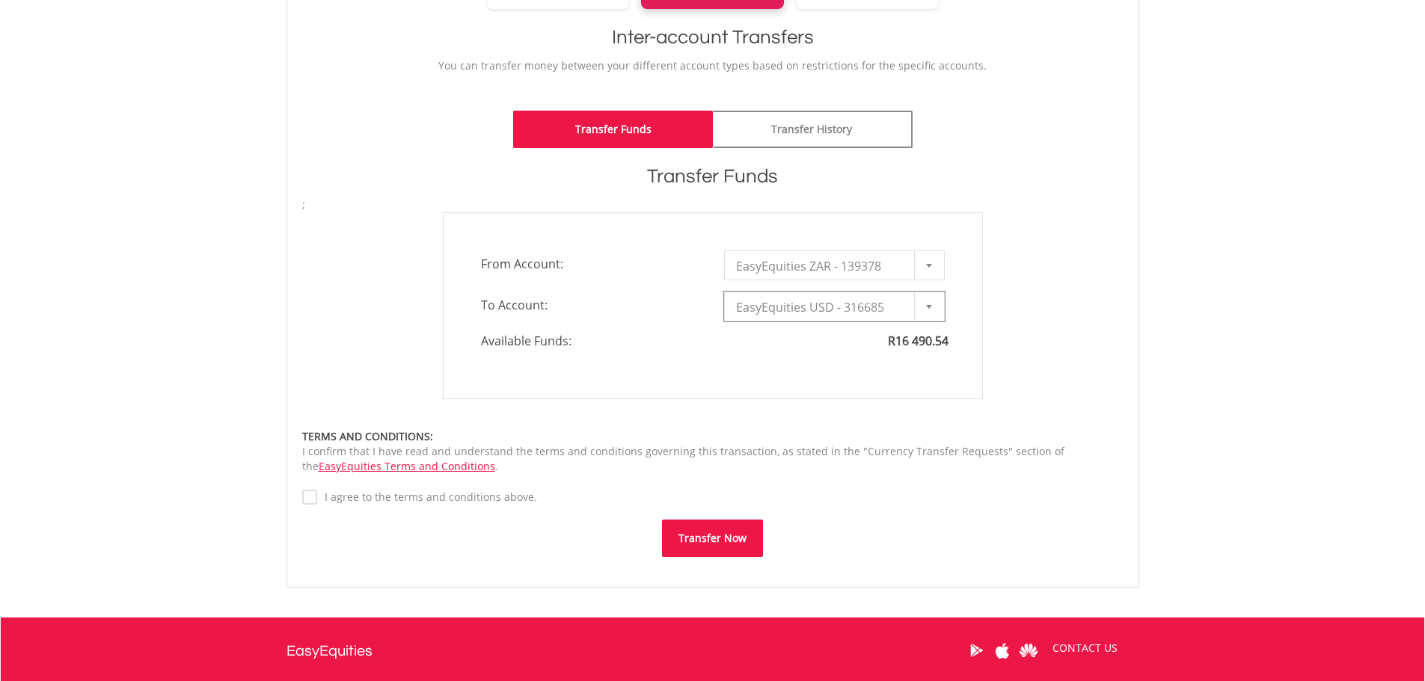
type input "*"
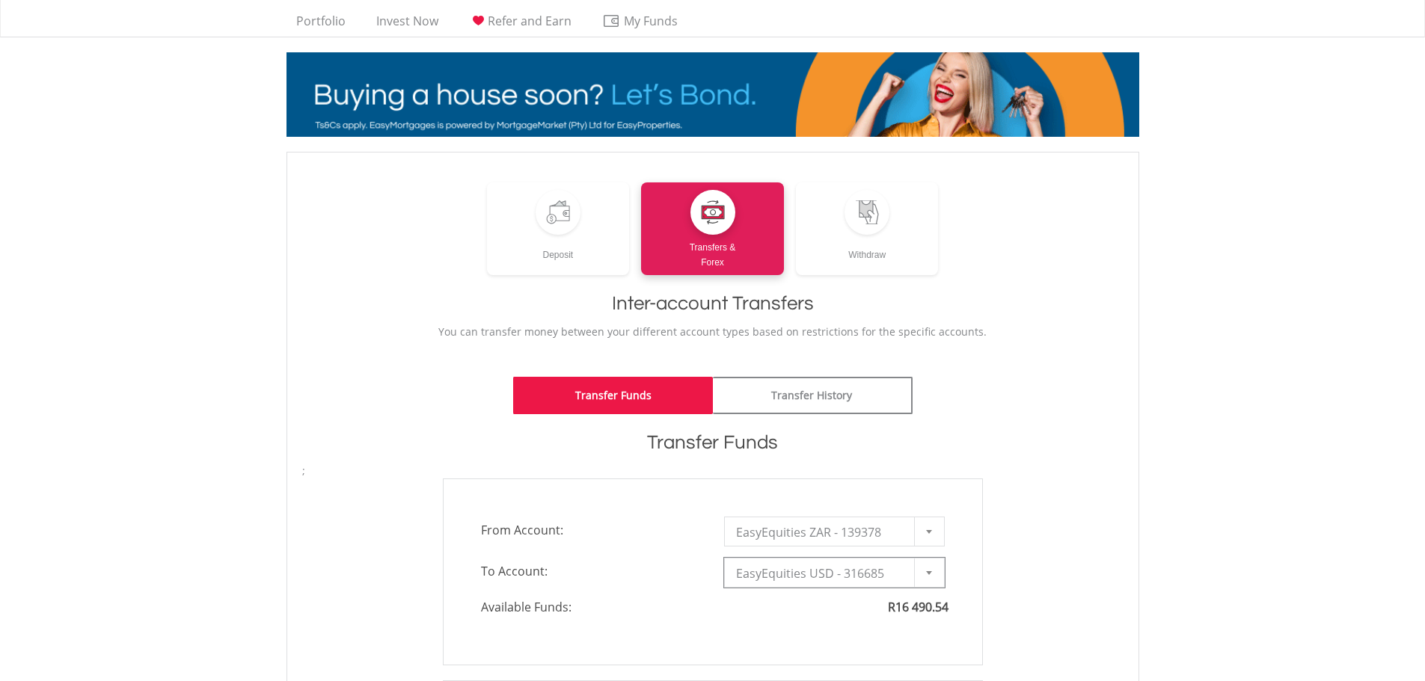
scroll to position [0, 0]
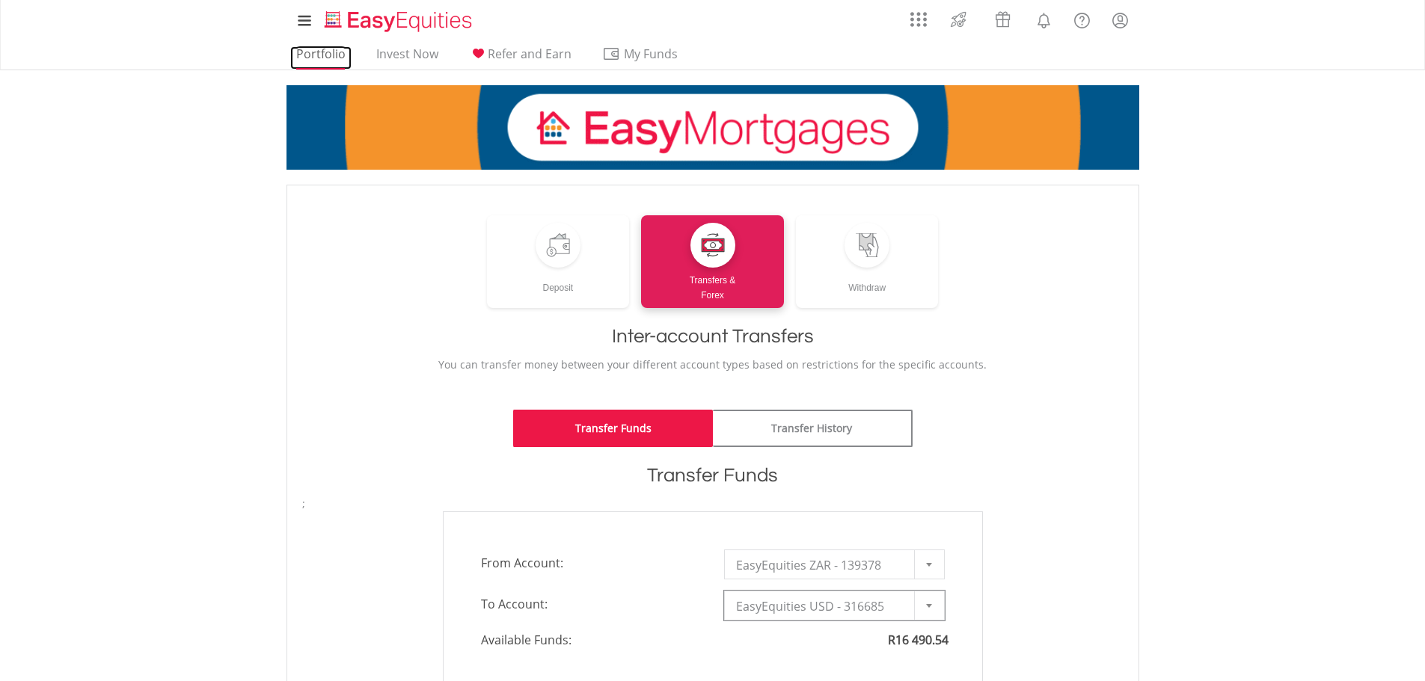
click at [326, 56] on link "Portfolio" at bounding box center [320, 57] width 61 height 23
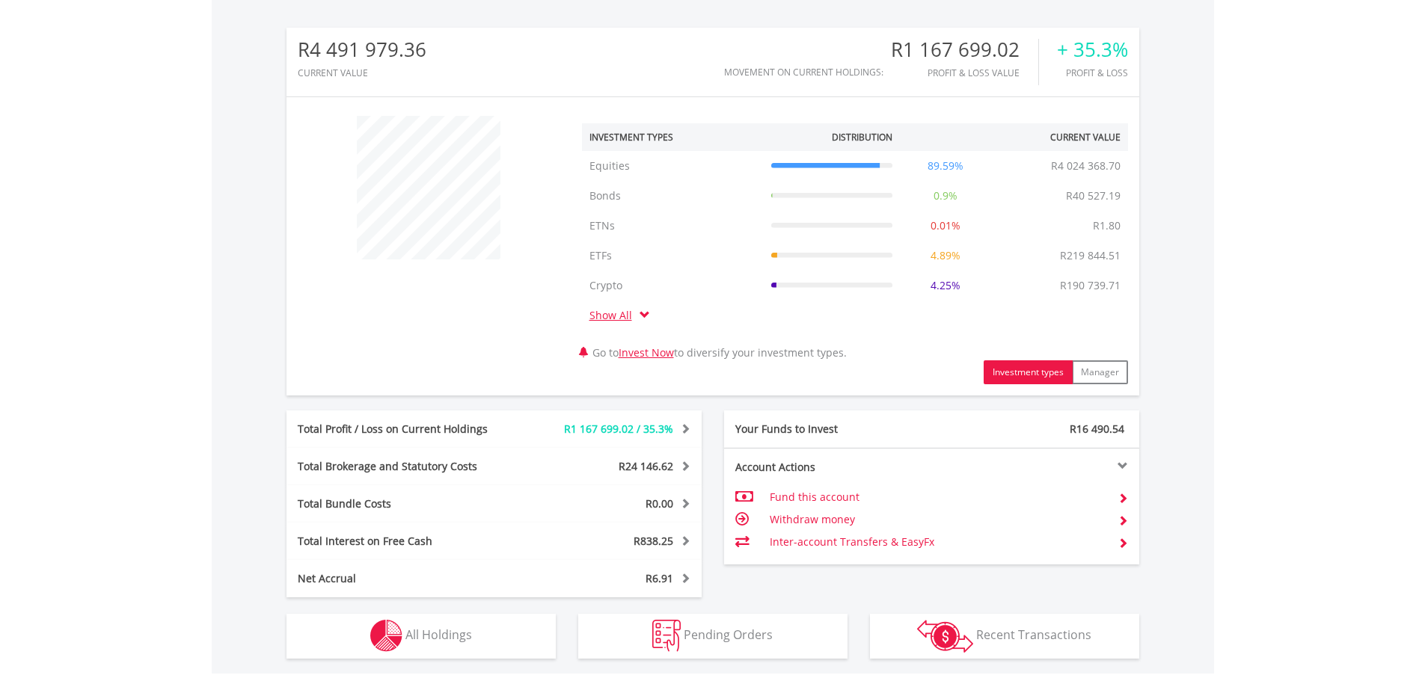
scroll to position [572, 0]
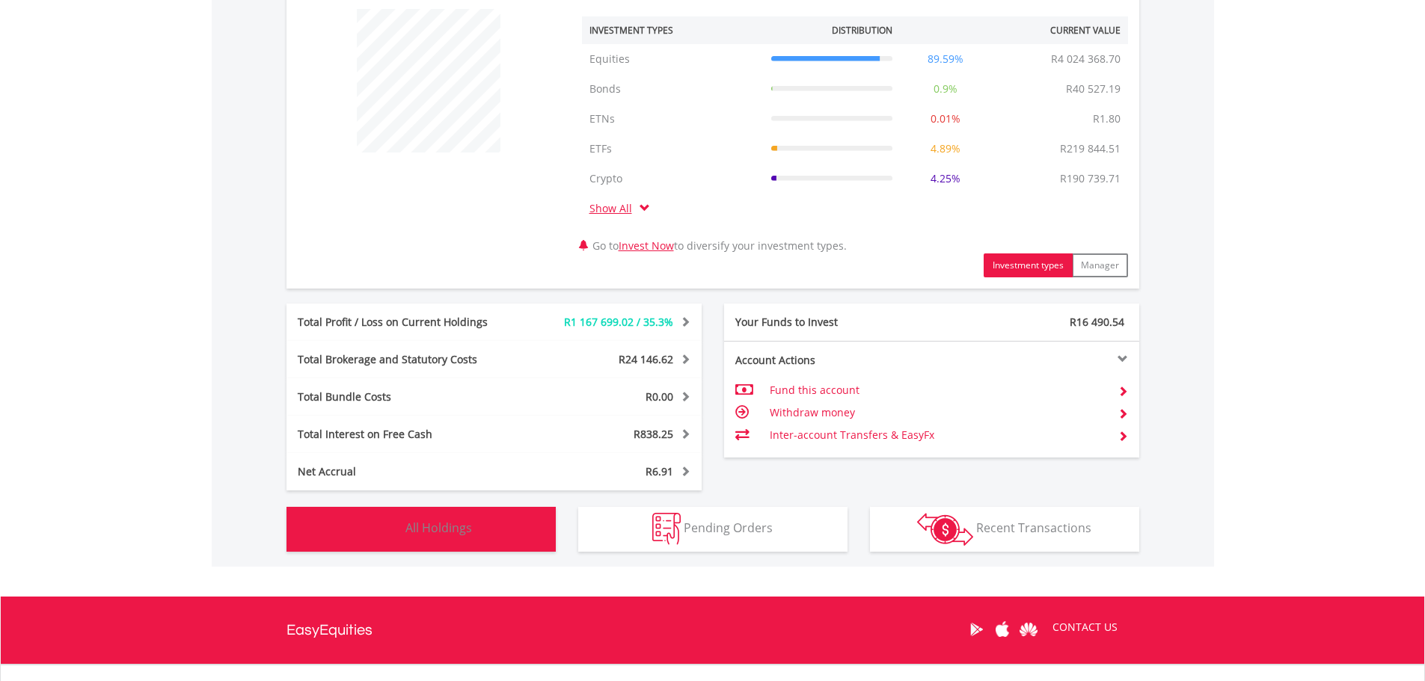
click at [400, 547] on button "Holdings All Holdings" at bounding box center [421, 529] width 269 height 45
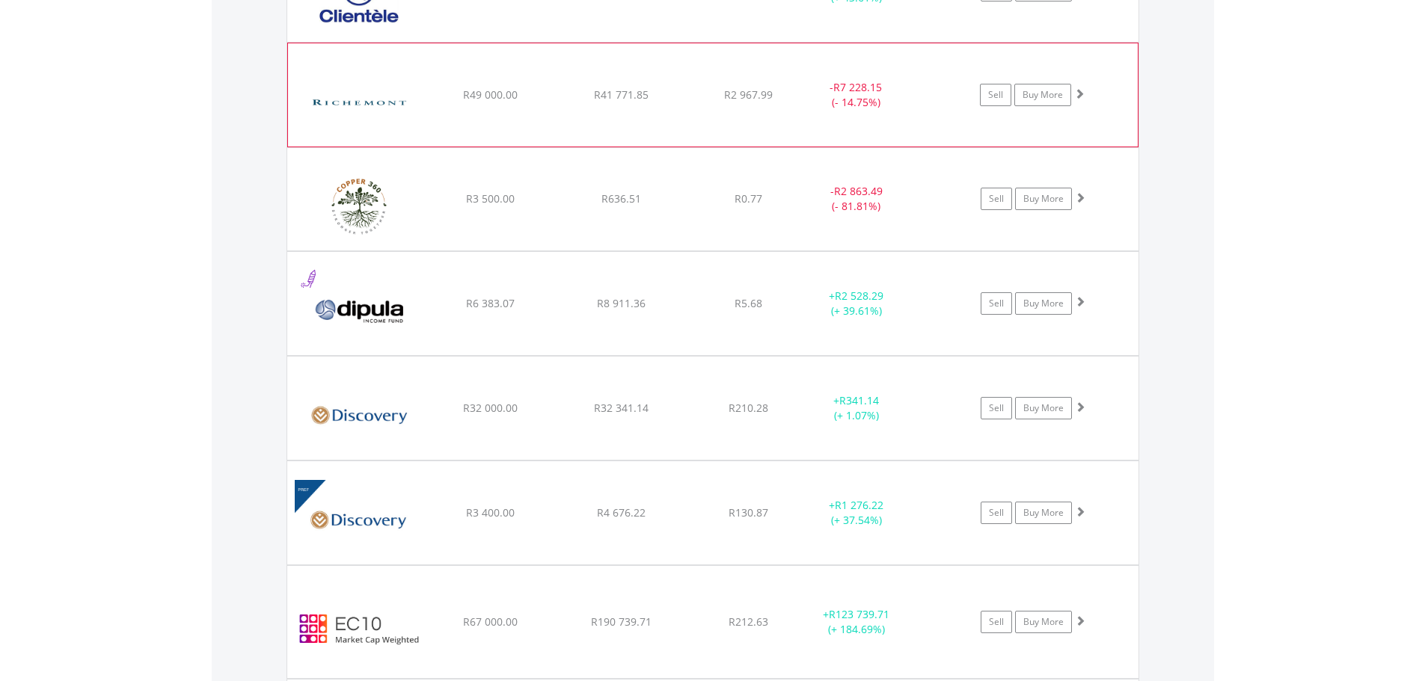
scroll to position [4535, 0]
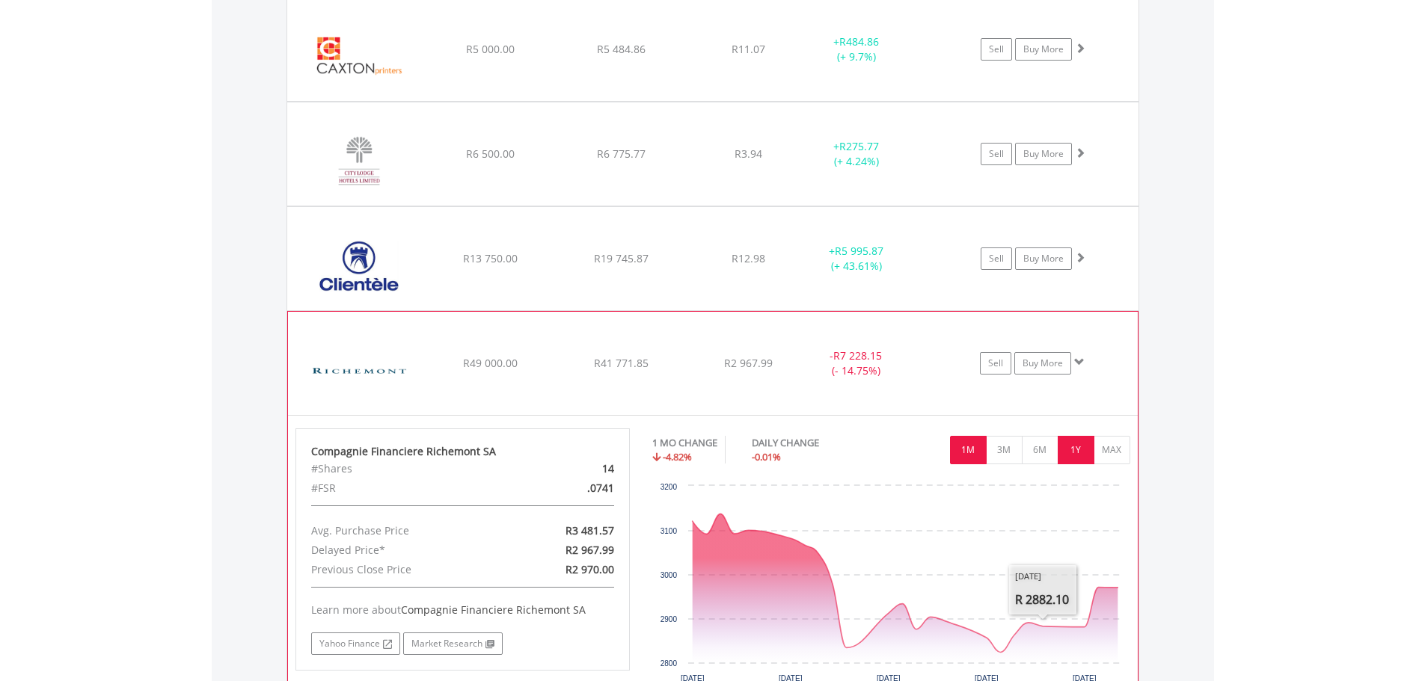
click at [1070, 450] on button "1Y" at bounding box center [1076, 450] width 37 height 28
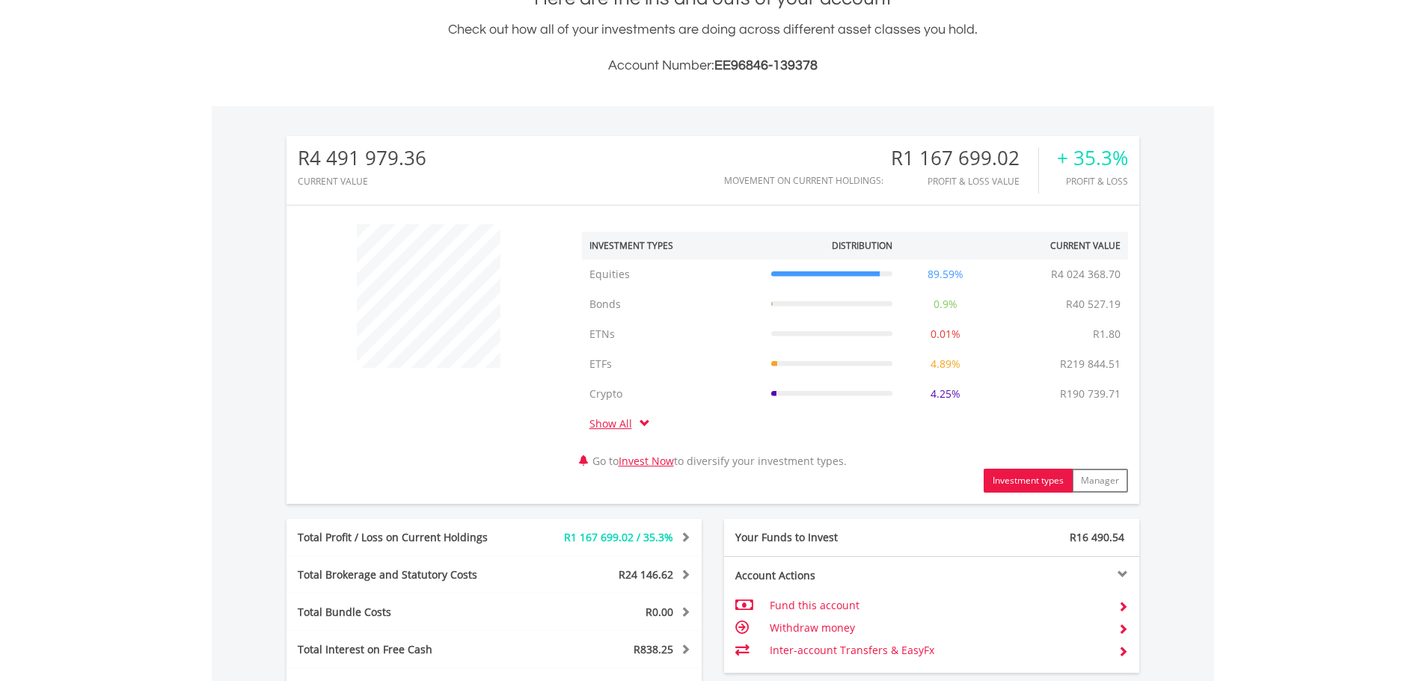
scroll to position [0, 0]
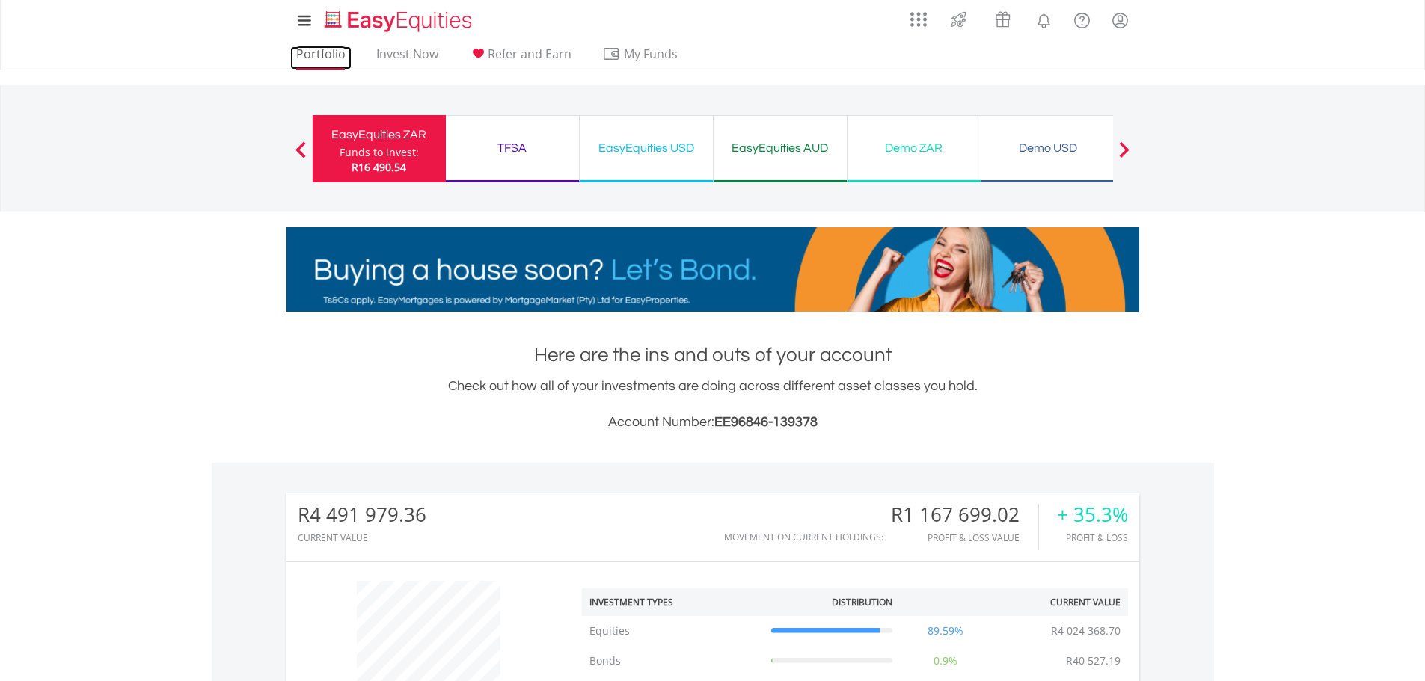
click at [323, 50] on link "Portfolio" at bounding box center [320, 57] width 61 height 23
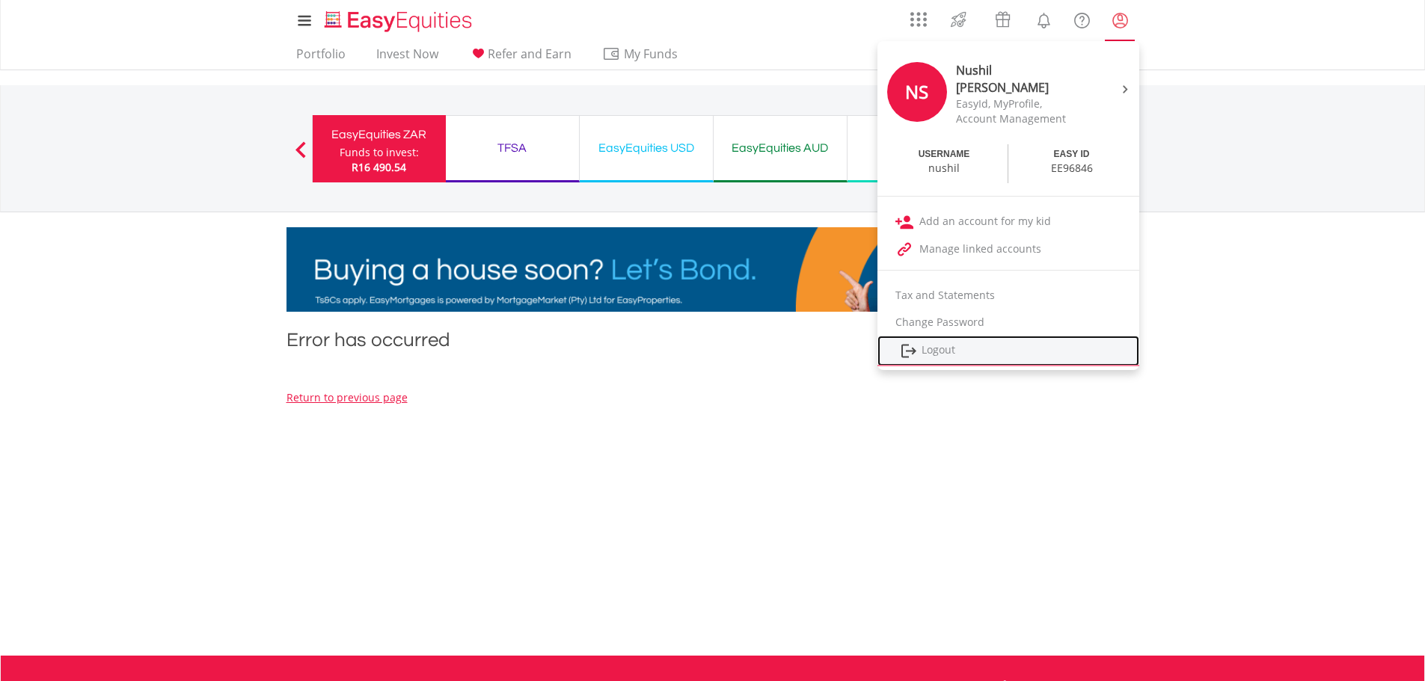
click at [970, 357] on link "Logout" at bounding box center [1008, 351] width 262 height 31
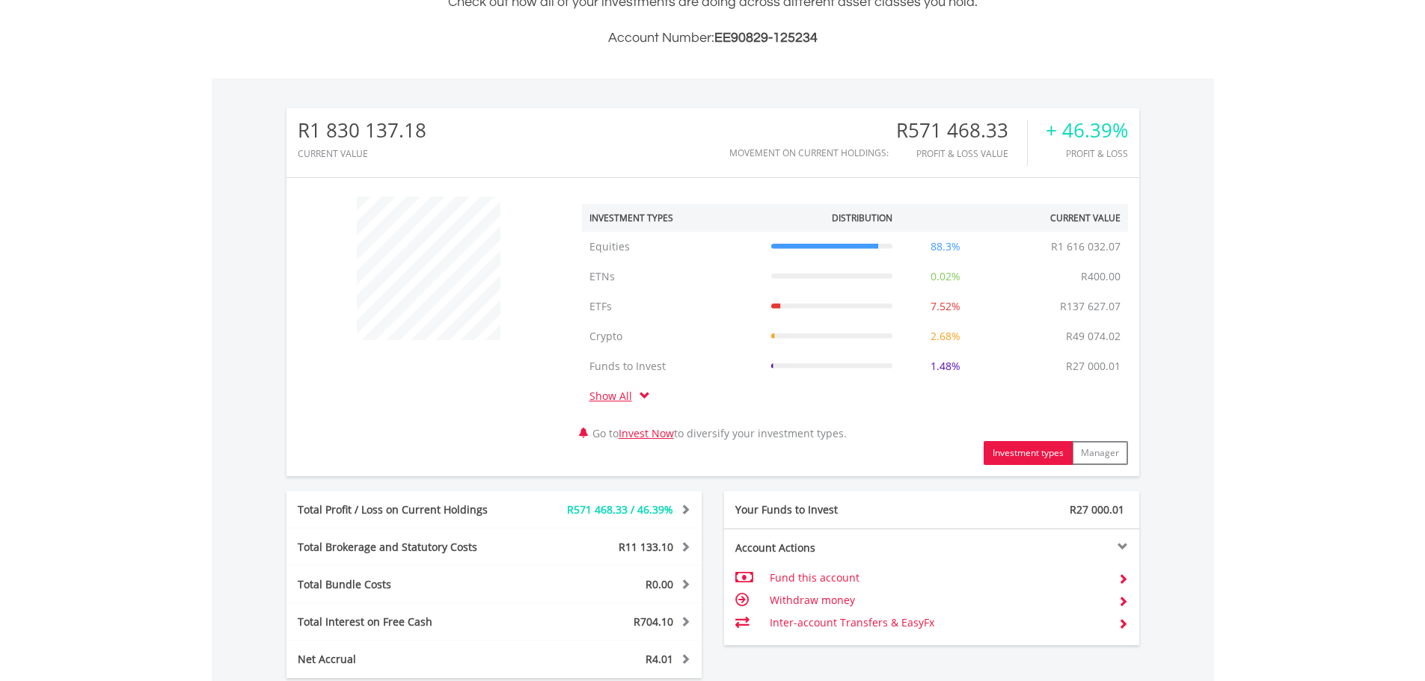
scroll to position [598, 0]
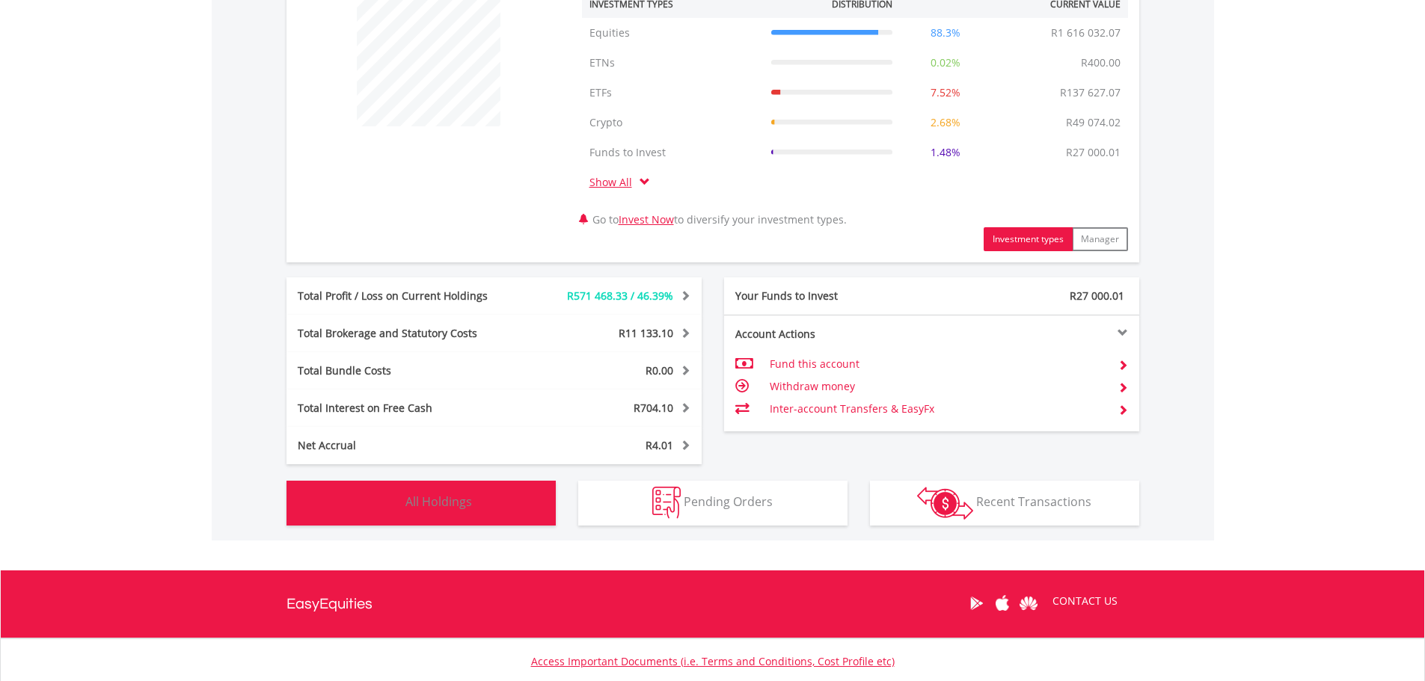
click at [513, 512] on button "Holdings All Holdings" at bounding box center [421, 503] width 269 height 45
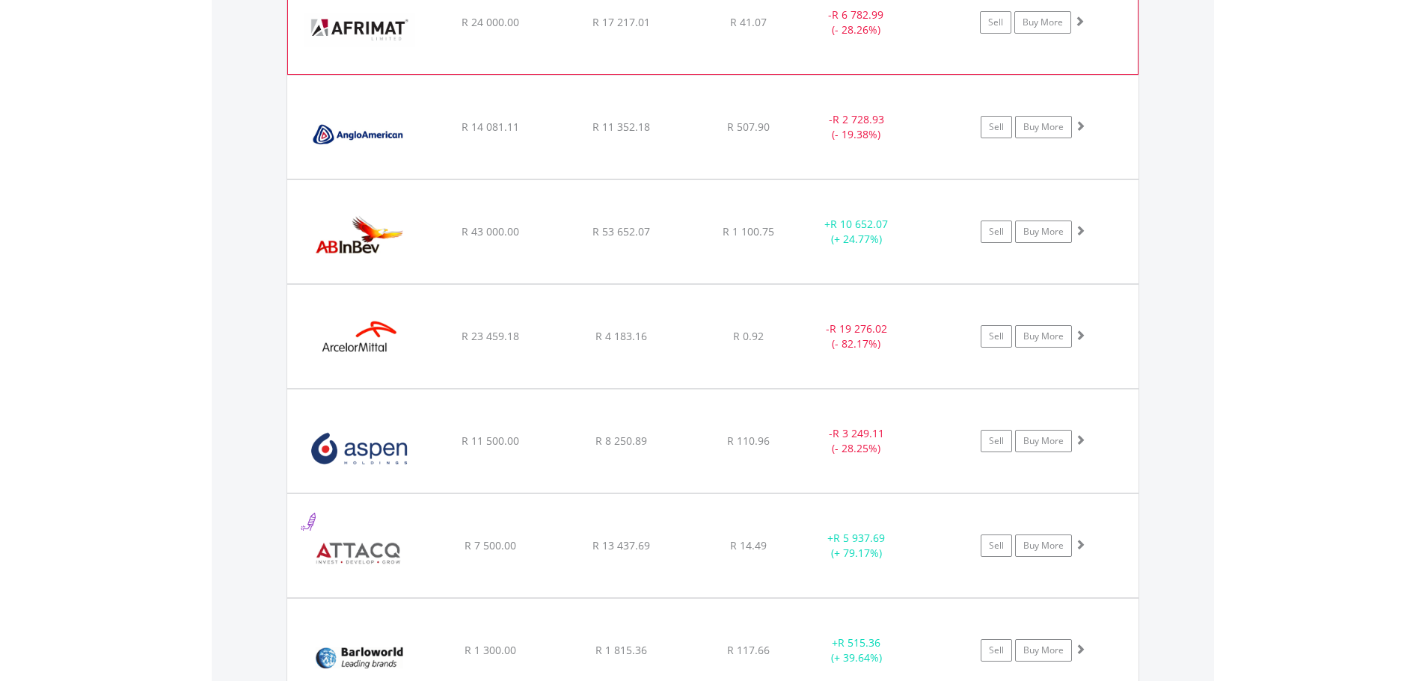
scroll to position [2142, 0]
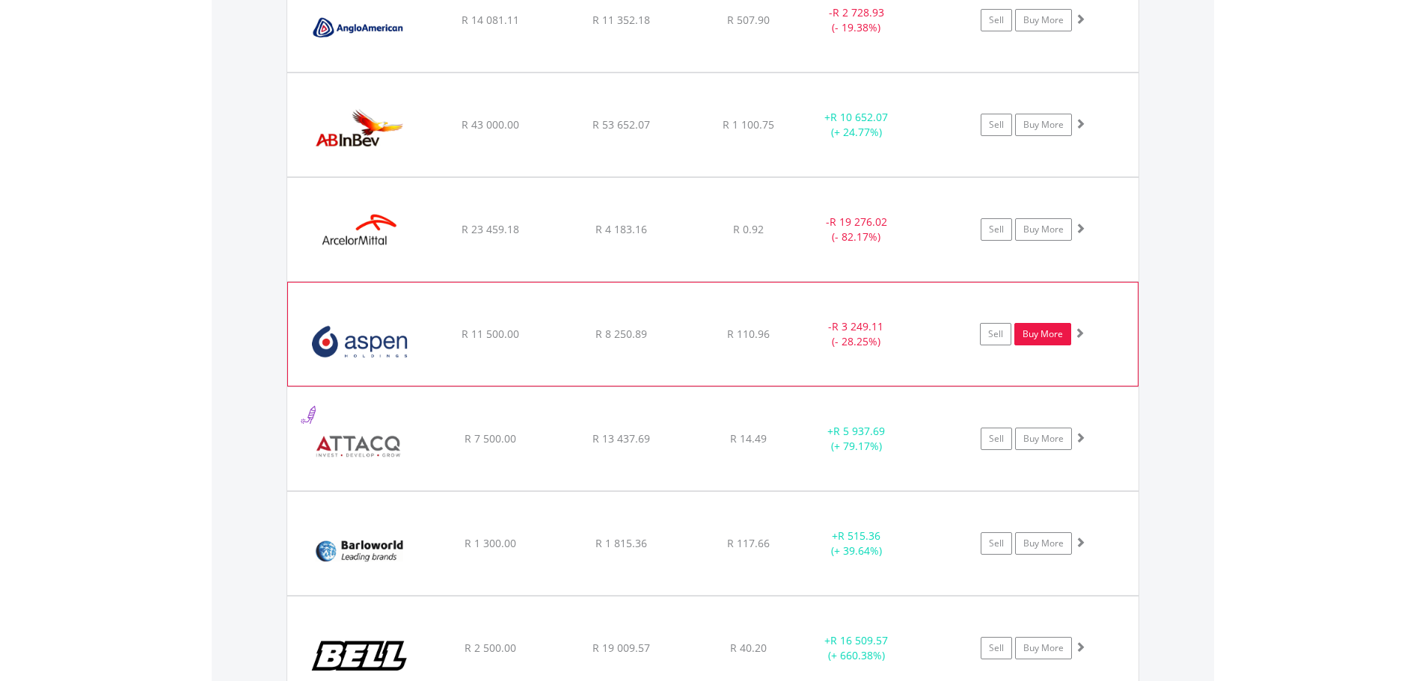
click at [1040, 335] on link "Buy More" at bounding box center [1042, 334] width 57 height 22
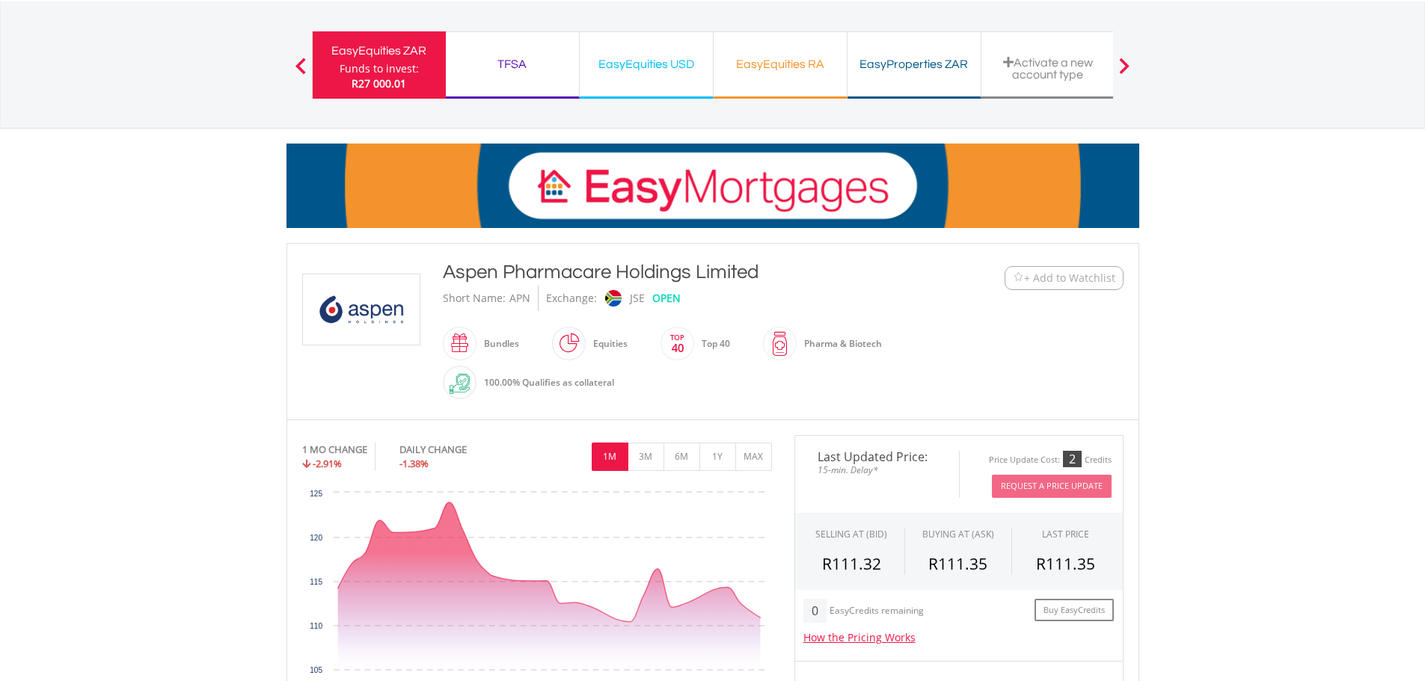
scroll to position [449, 0]
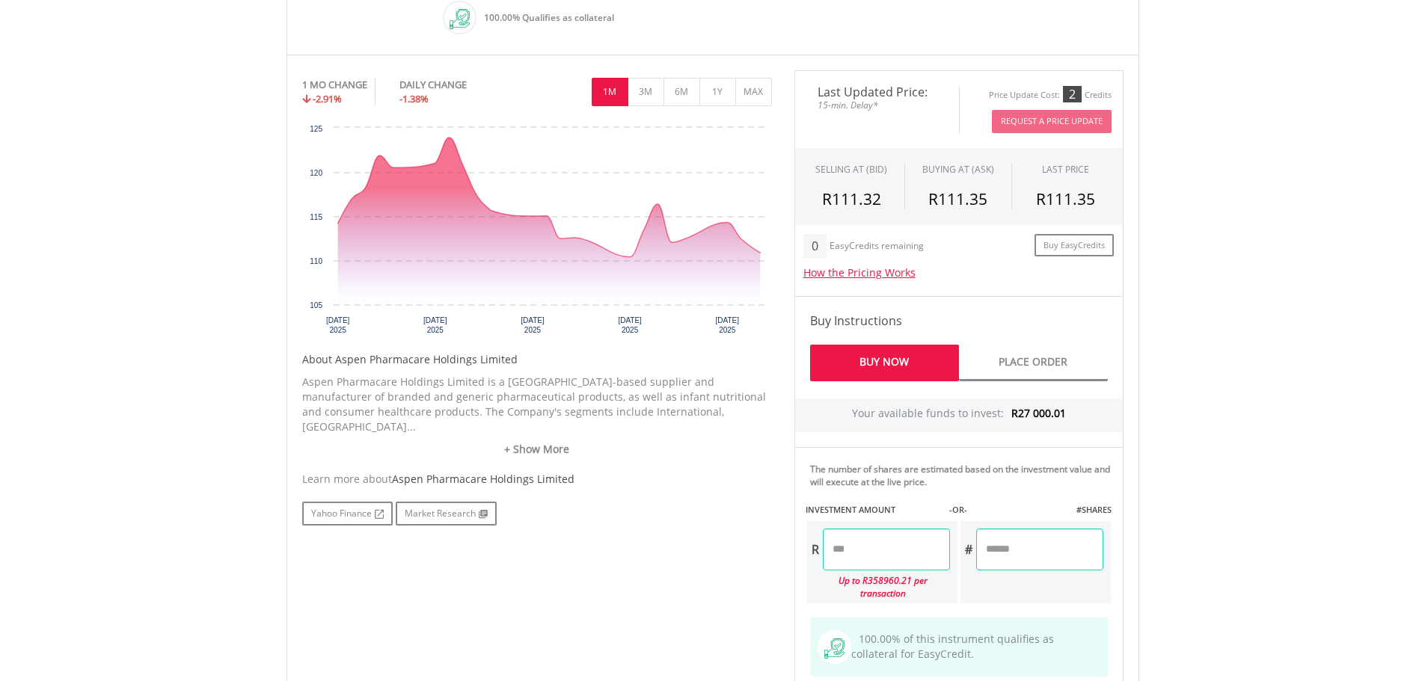
click at [911, 556] on input "number" at bounding box center [886, 550] width 127 height 42
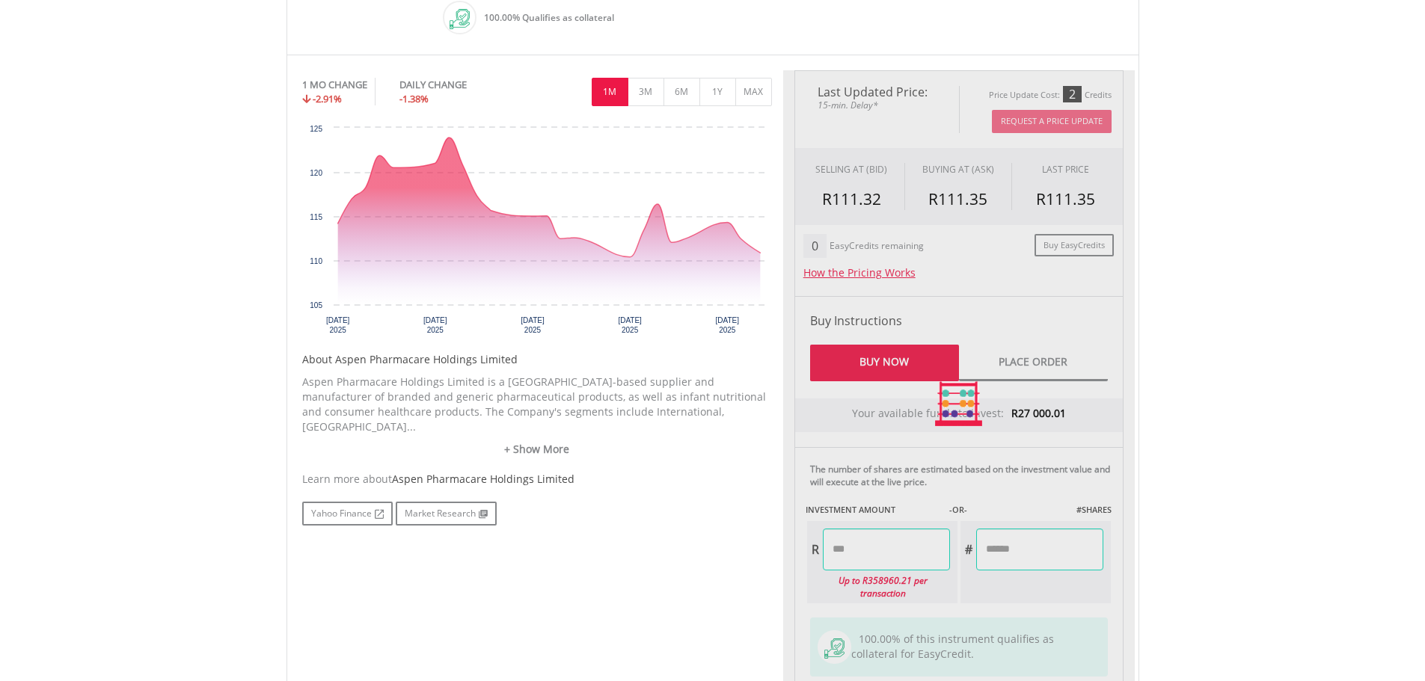
click at [1202, 509] on body "My Investments Invest Now New Listings Sell My Recurring Investments Pending Or…" at bounding box center [712, 289] width 1425 height 1476
type input "******"
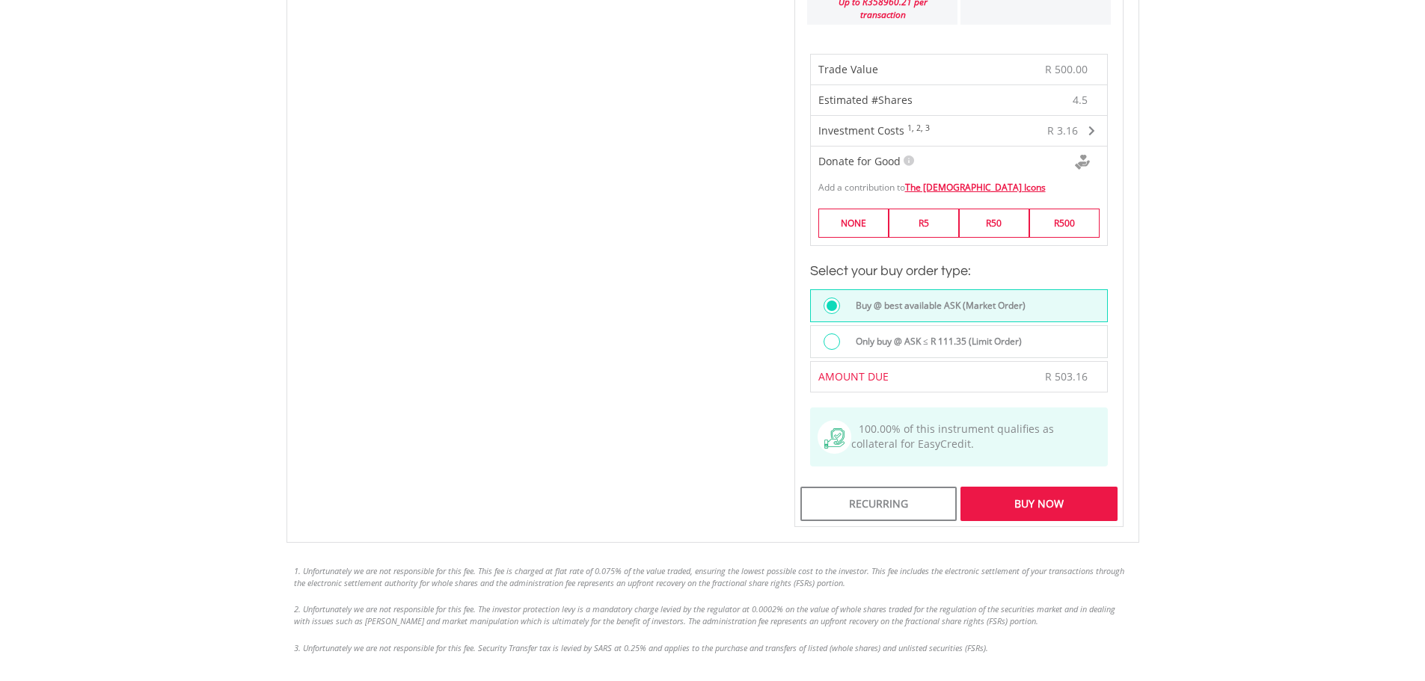
scroll to position [1047, 0]
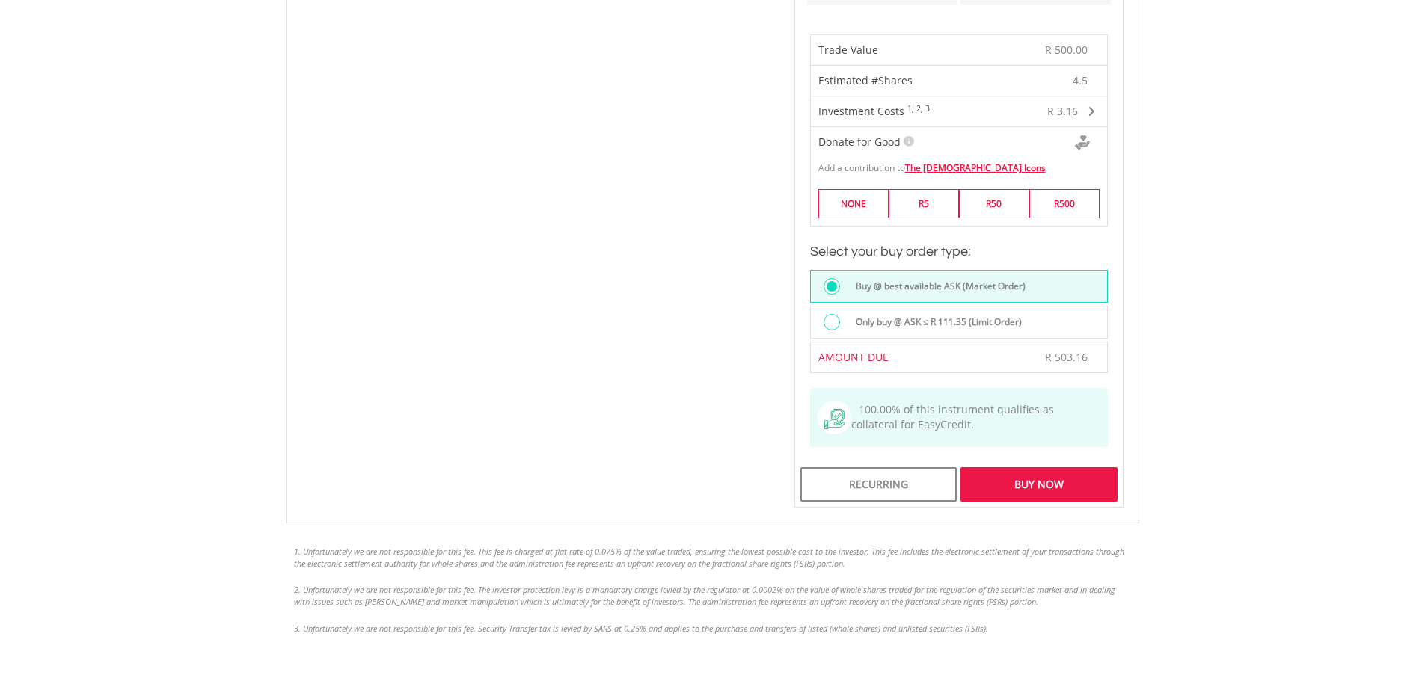
click at [1050, 468] on div "Buy Now" at bounding box center [1038, 485] width 156 height 34
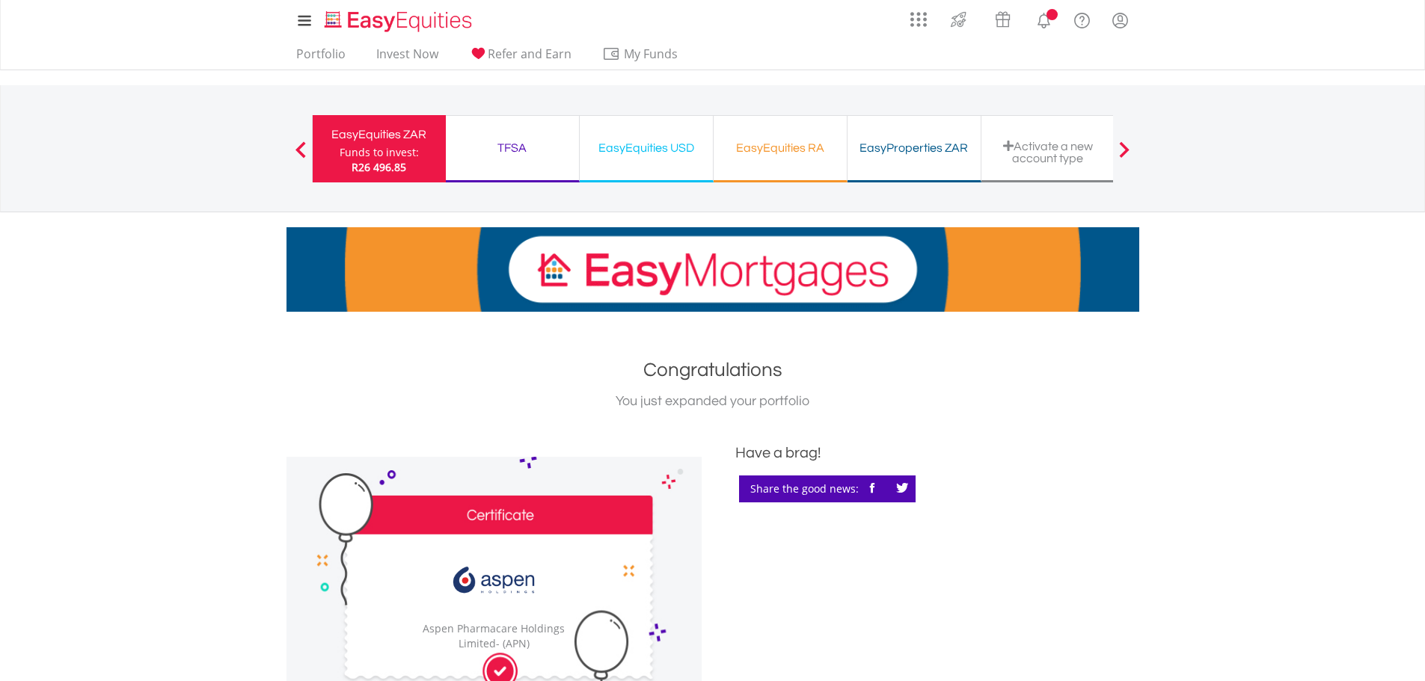
scroll to position [449, 0]
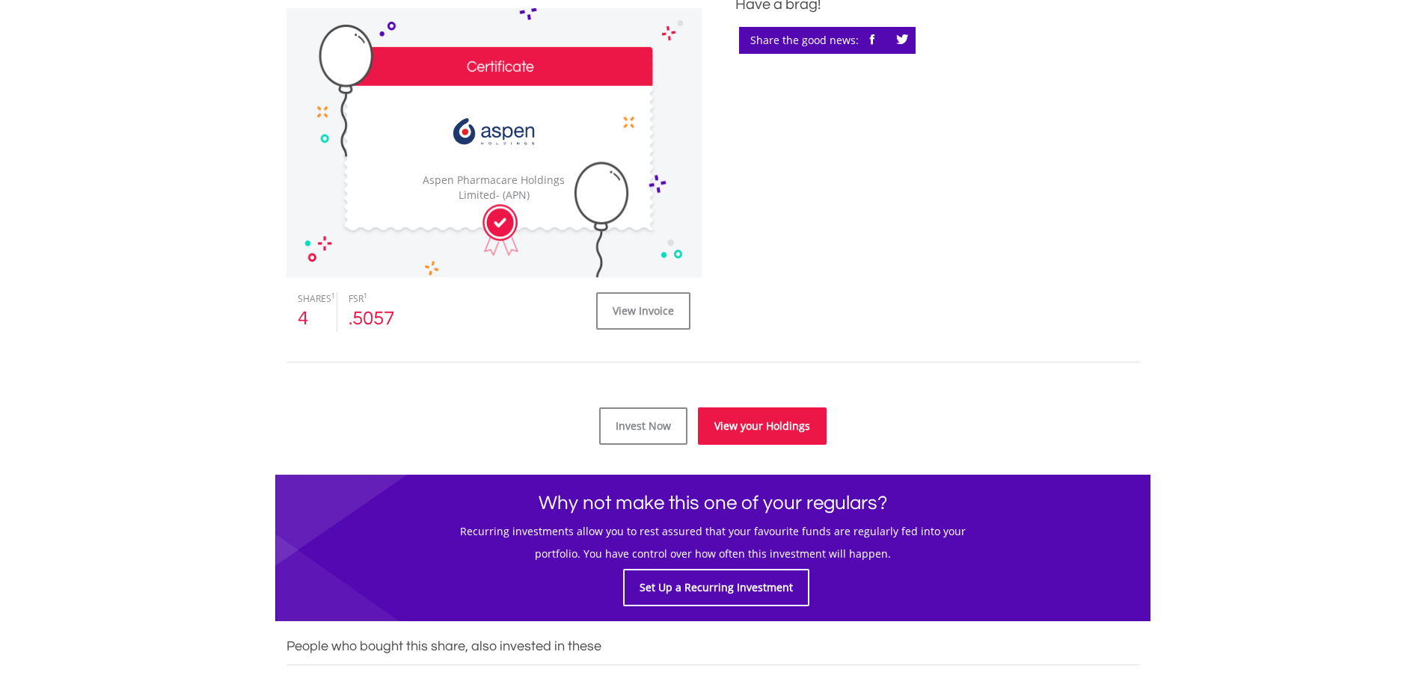
click at [752, 430] on link "View your Holdings" at bounding box center [762, 426] width 129 height 37
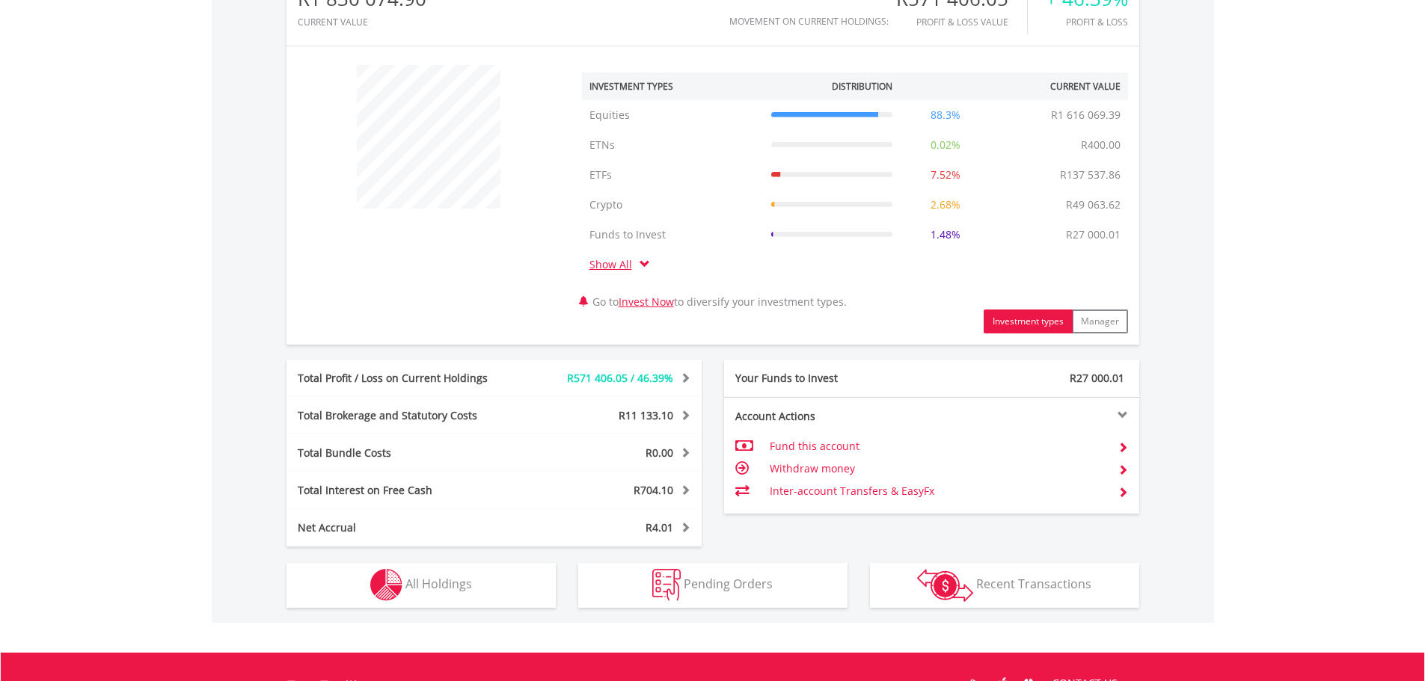
scroll to position [524, 0]
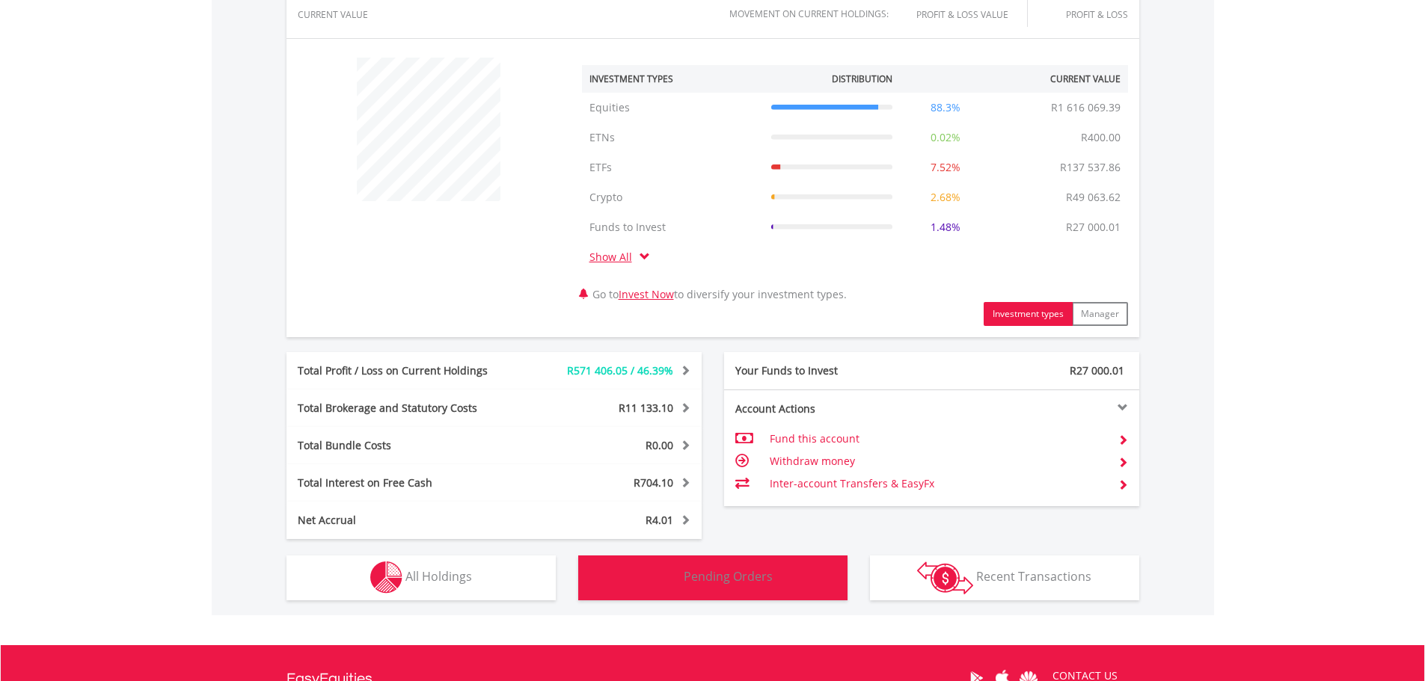
click at [804, 585] on button "Pending Orders Pending Orders" at bounding box center [712, 578] width 269 height 45
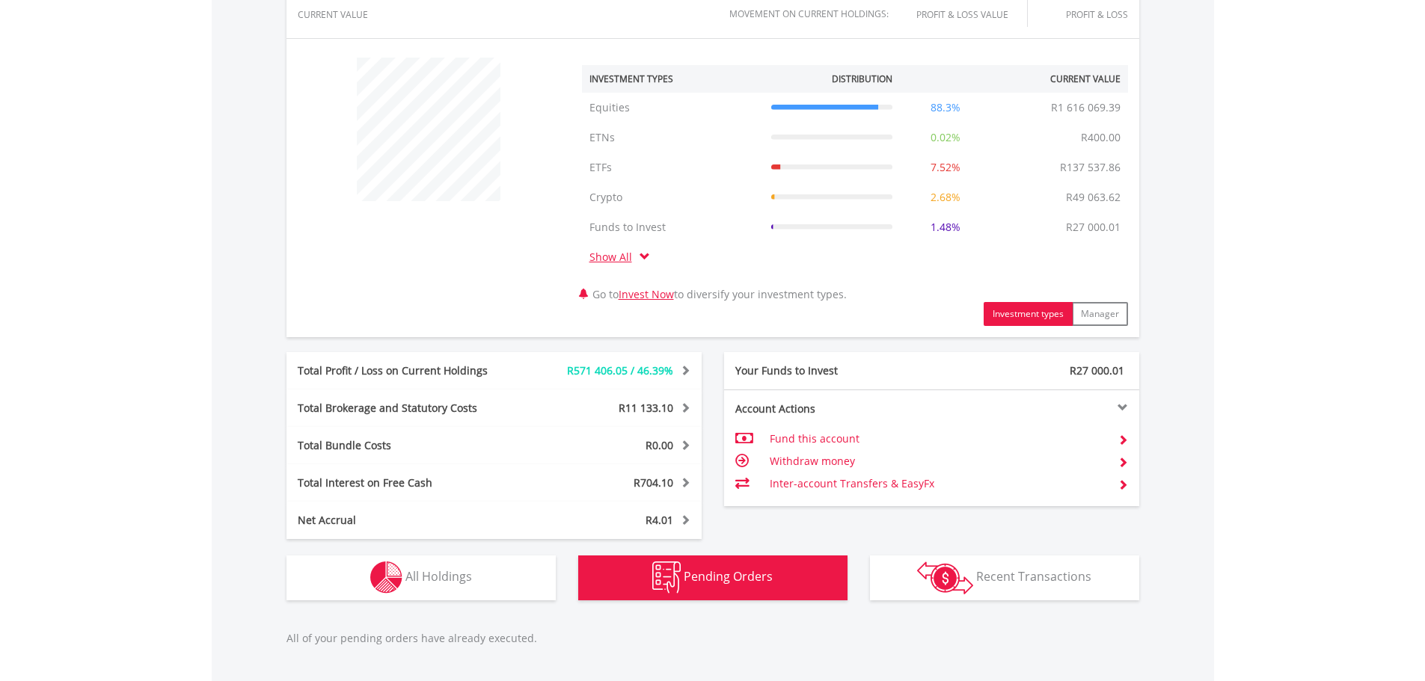
scroll to position [787, 0]
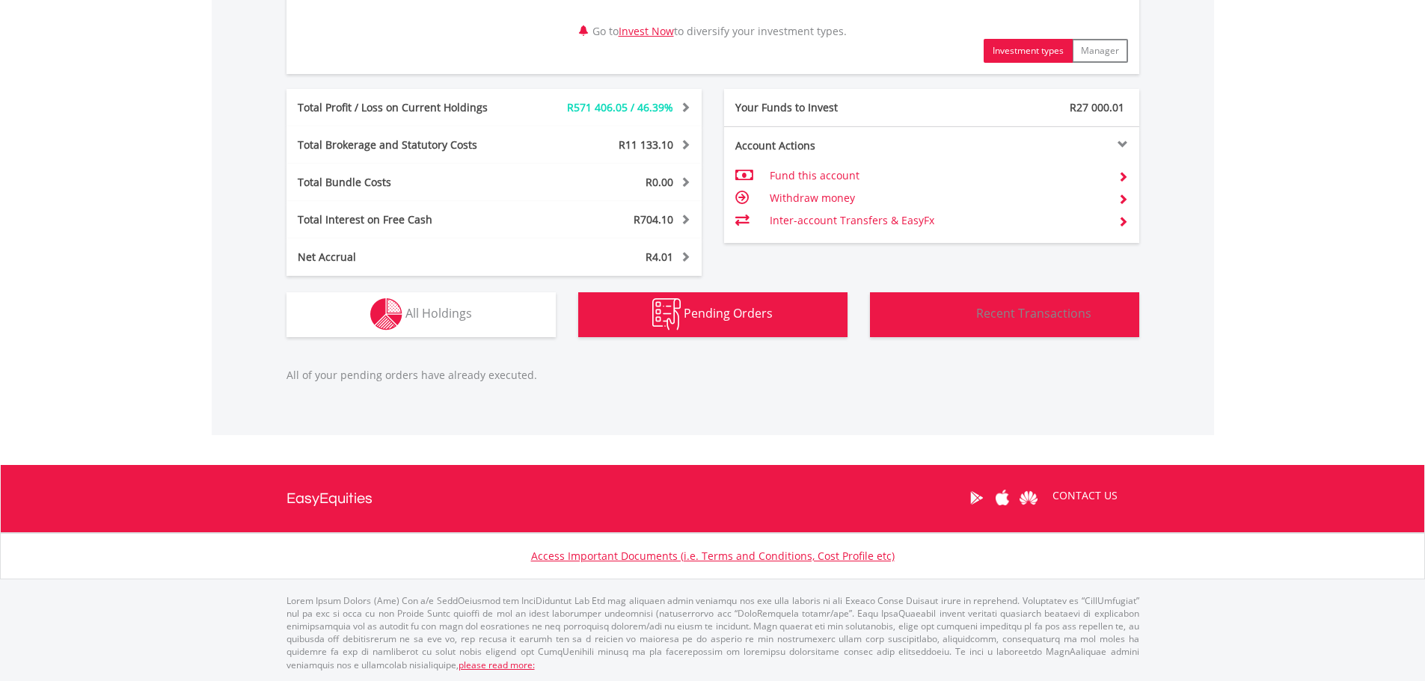
click at [1013, 321] on span "Recent Transactions" at bounding box center [1033, 313] width 115 height 16
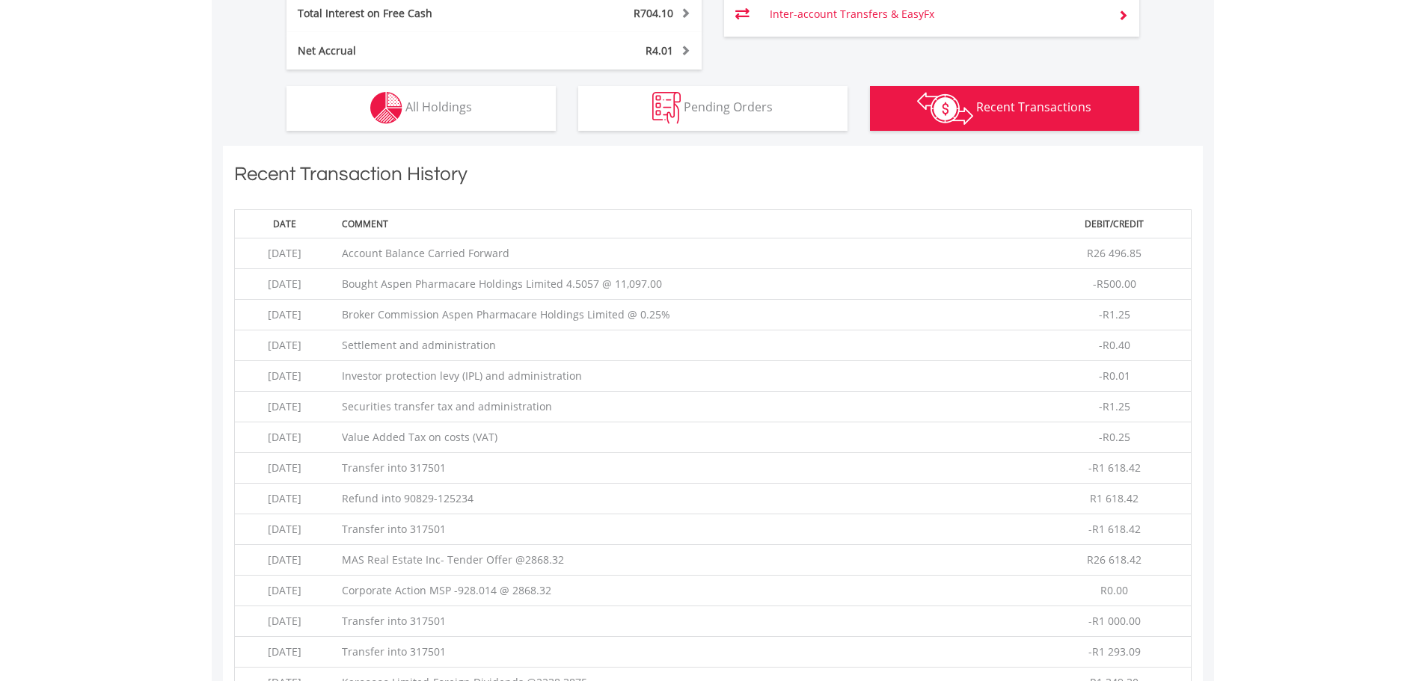
scroll to position [990, 0]
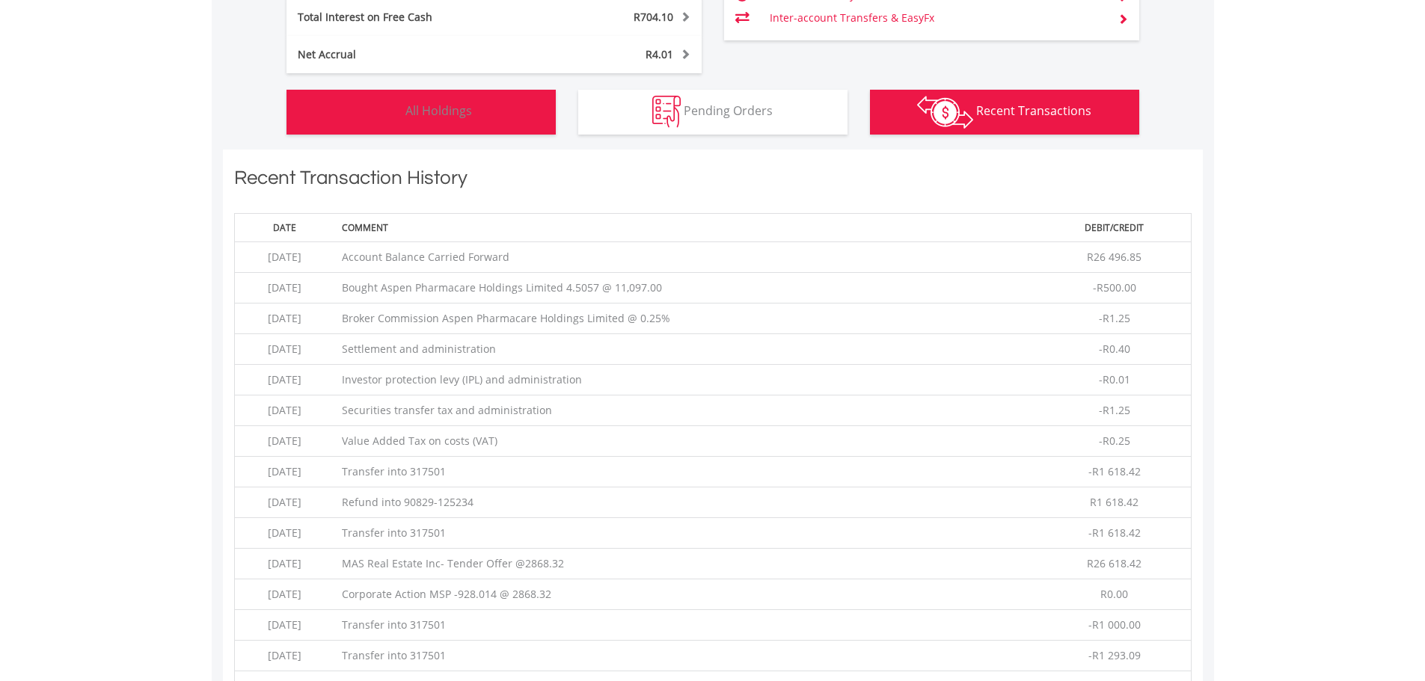
click at [501, 114] on button "Holdings All Holdings" at bounding box center [421, 112] width 269 height 45
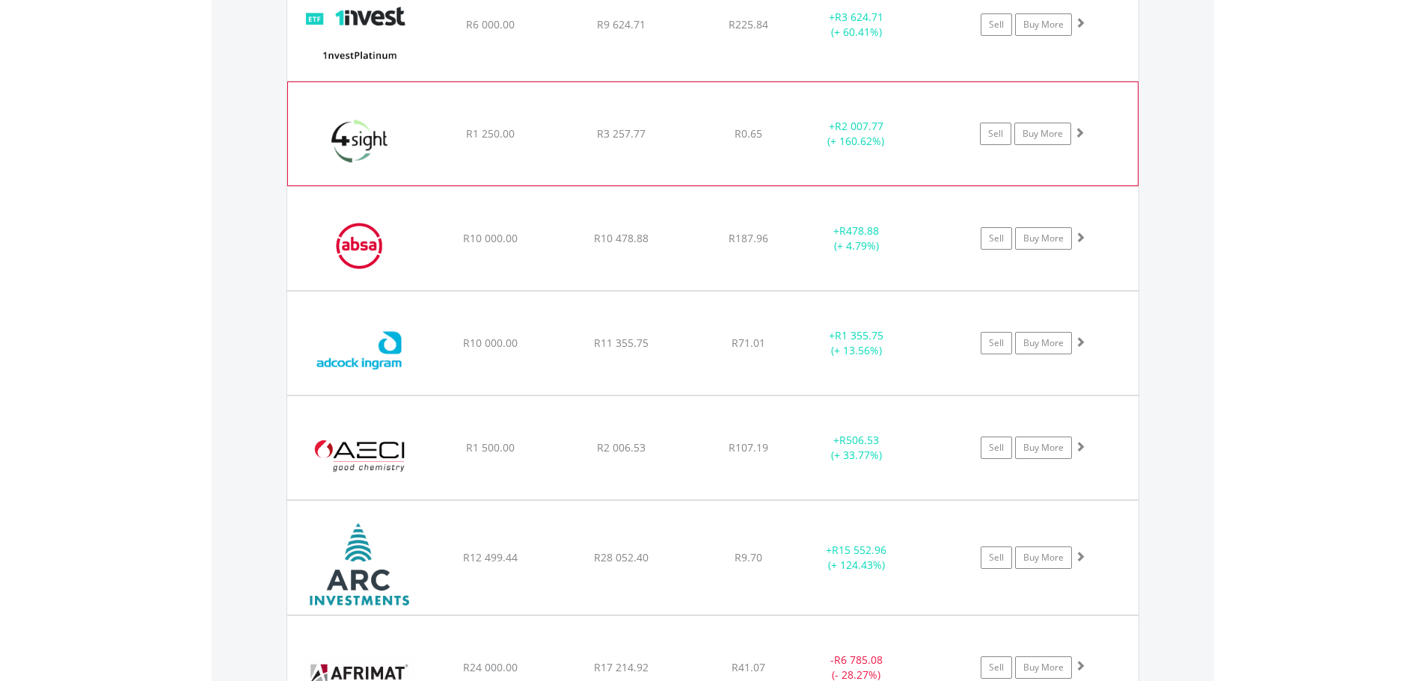
scroll to position [1394, 0]
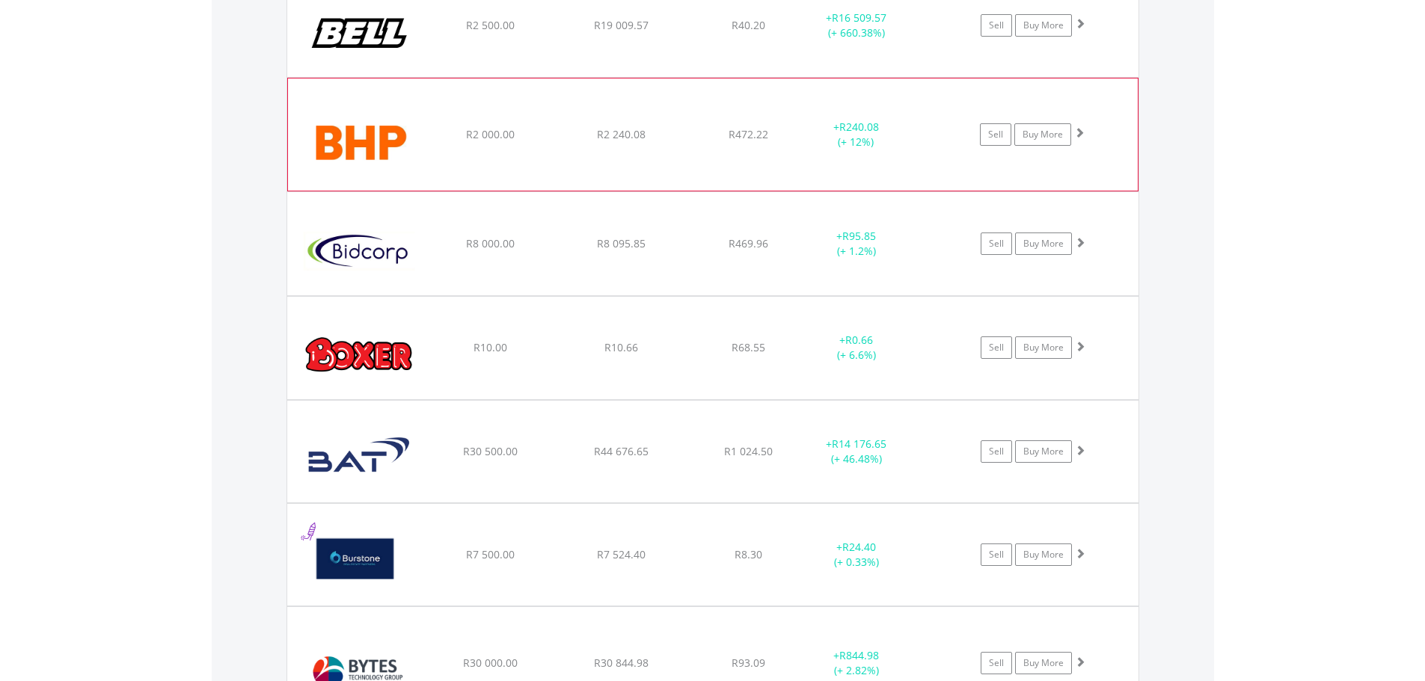
scroll to position [2815, 0]
